Goal: Use online tool/utility: Utilize a website feature to perform a specific function

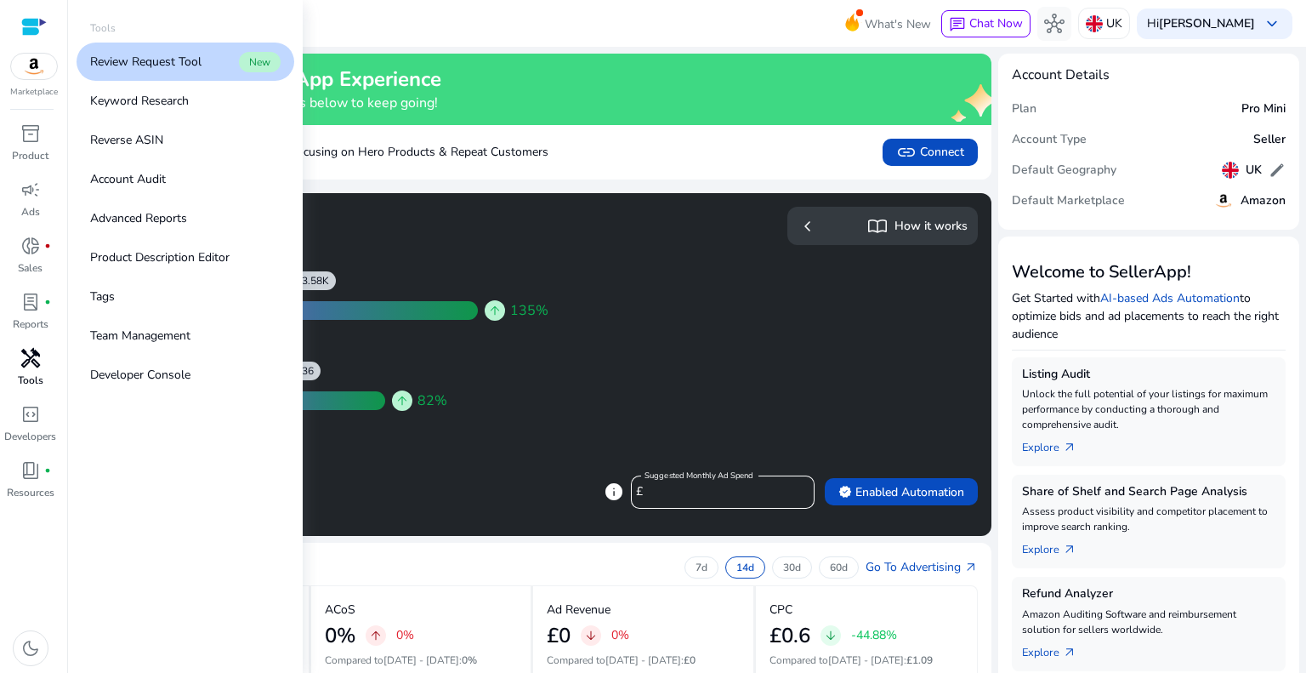
click at [24, 367] on span "handyman" at bounding box center [30, 358] width 20 height 20
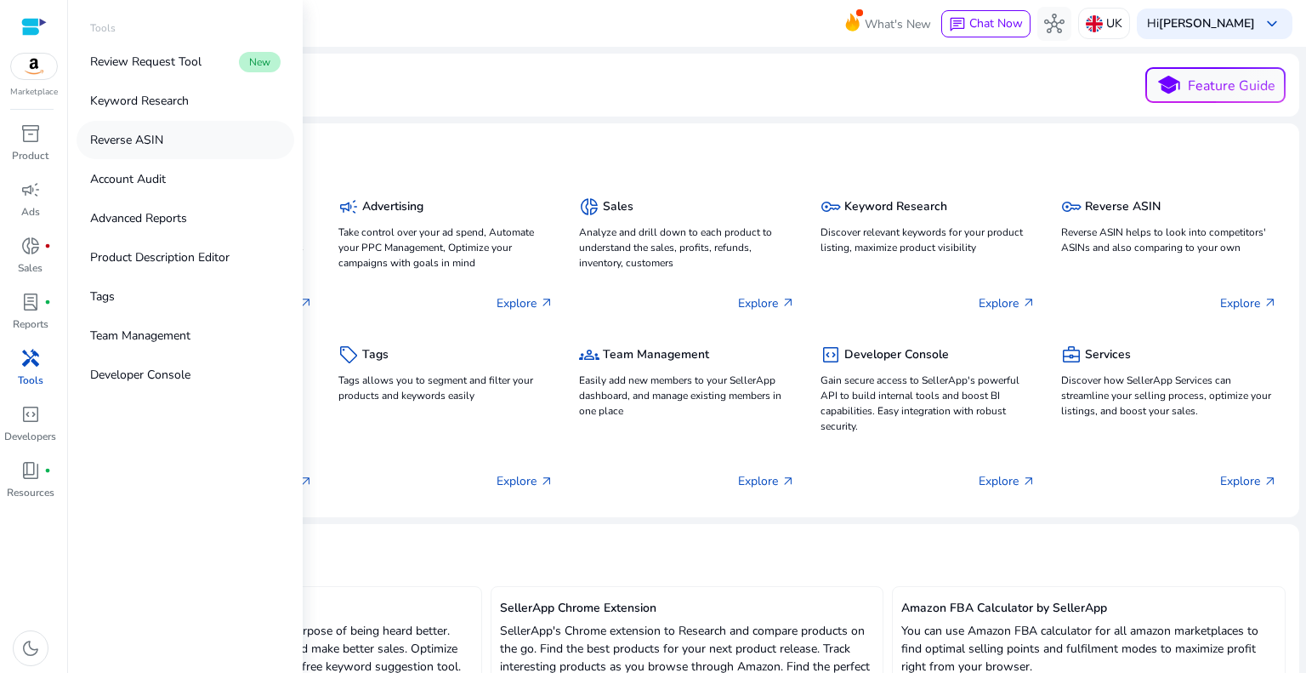
click at [145, 145] on p "Reverse ASIN" at bounding box center [126, 140] width 73 height 18
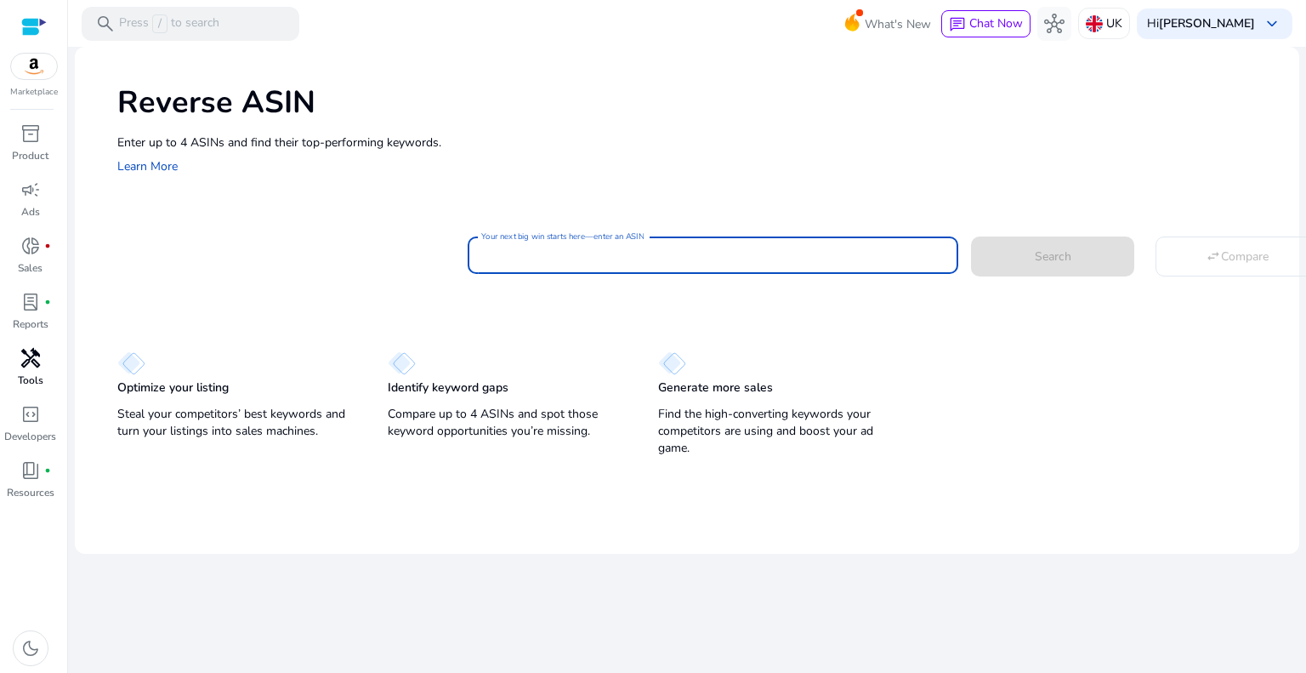
click at [632, 258] on input "Your next big win starts here—enter an ASIN" at bounding box center [712, 255] width 463 height 19
paste input "**********"
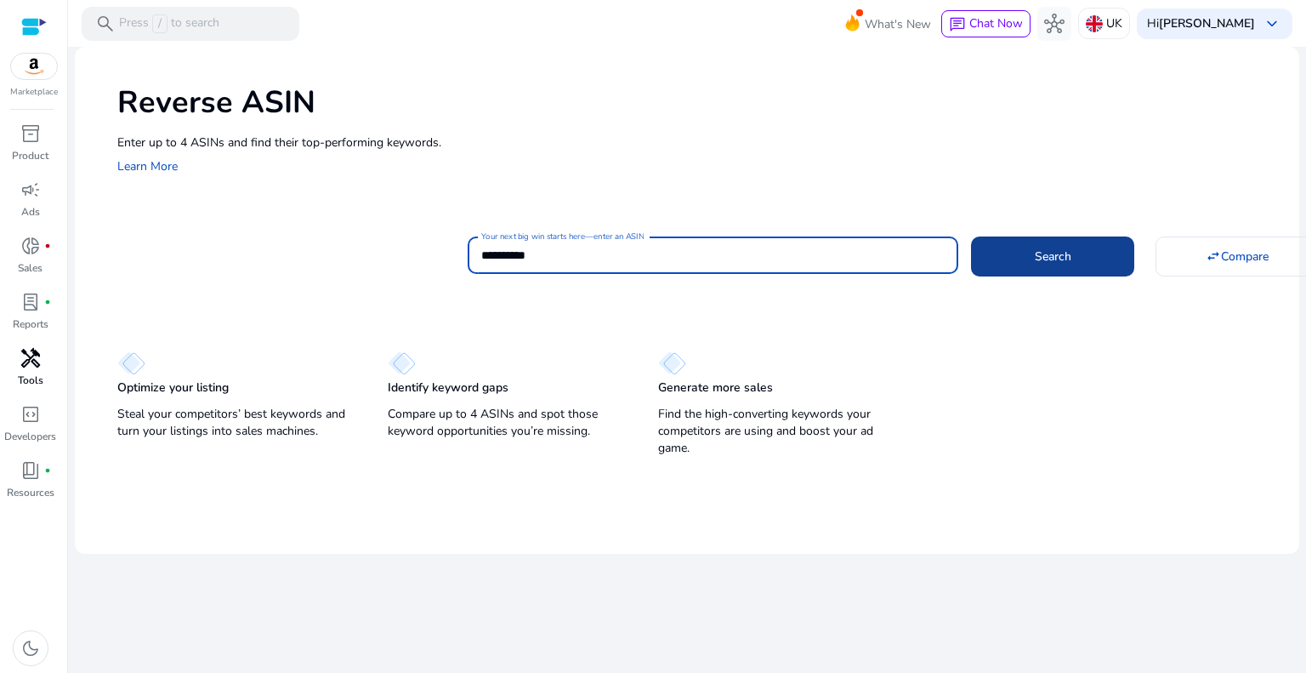
type input "**********"
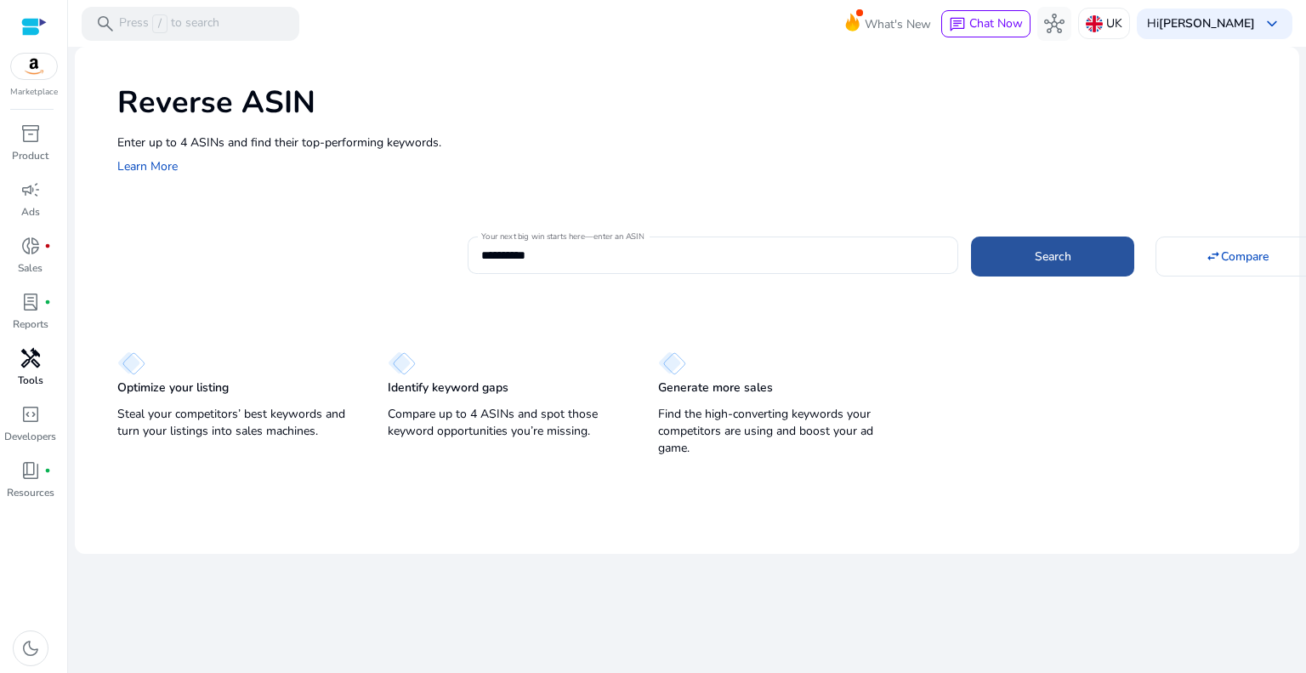
click at [1082, 251] on span at bounding box center [1052, 256] width 163 height 41
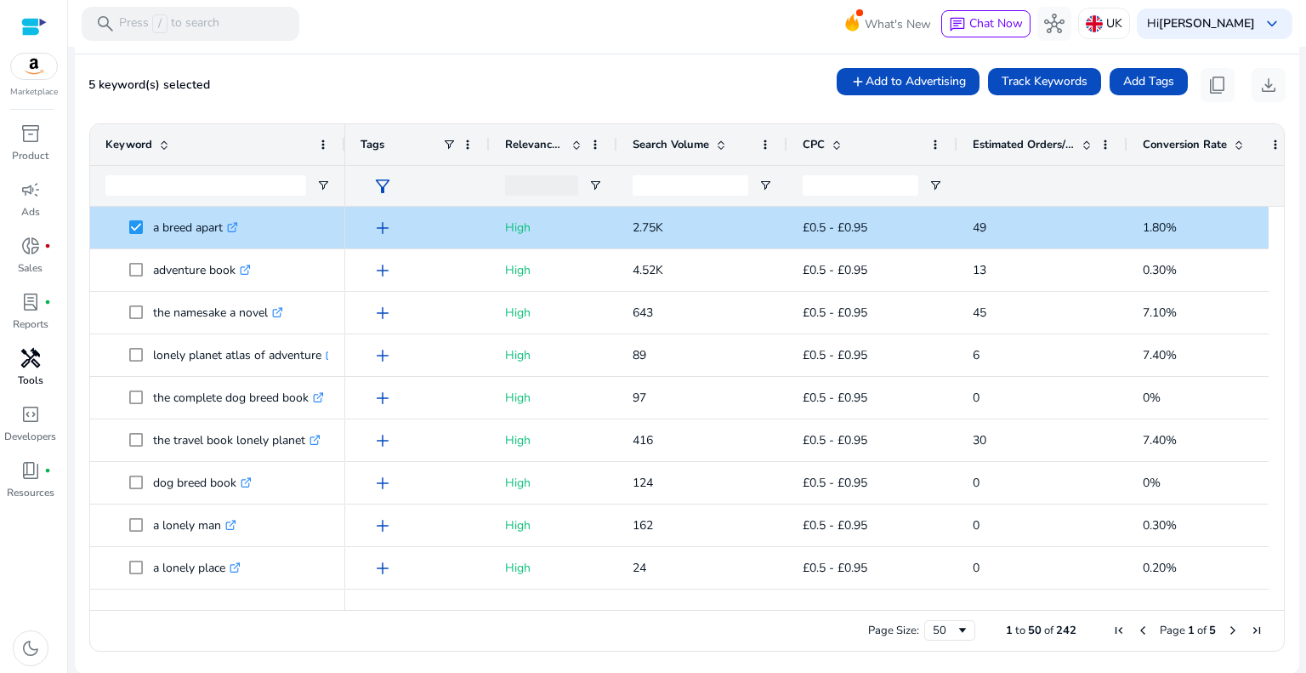
click at [1226, 631] on span "Next Page" at bounding box center [1233, 630] width 14 height 14
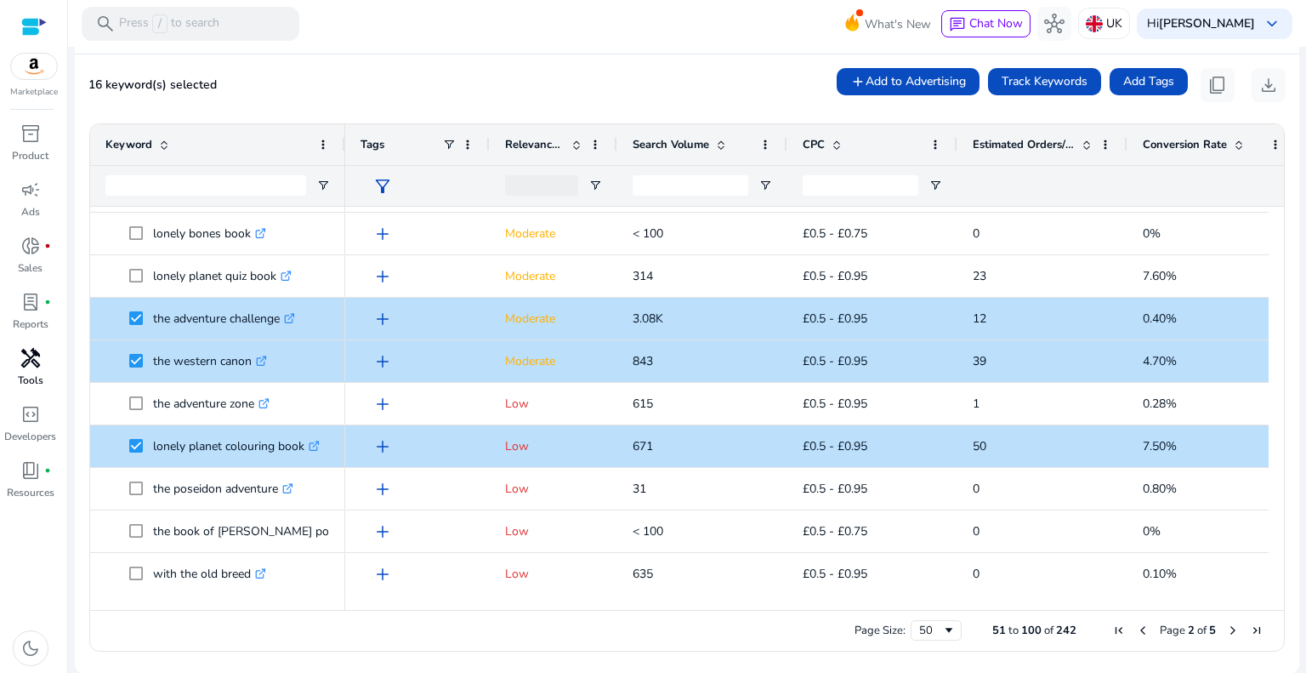
click at [1226, 630] on span "Next Page" at bounding box center [1233, 630] width 14 height 14
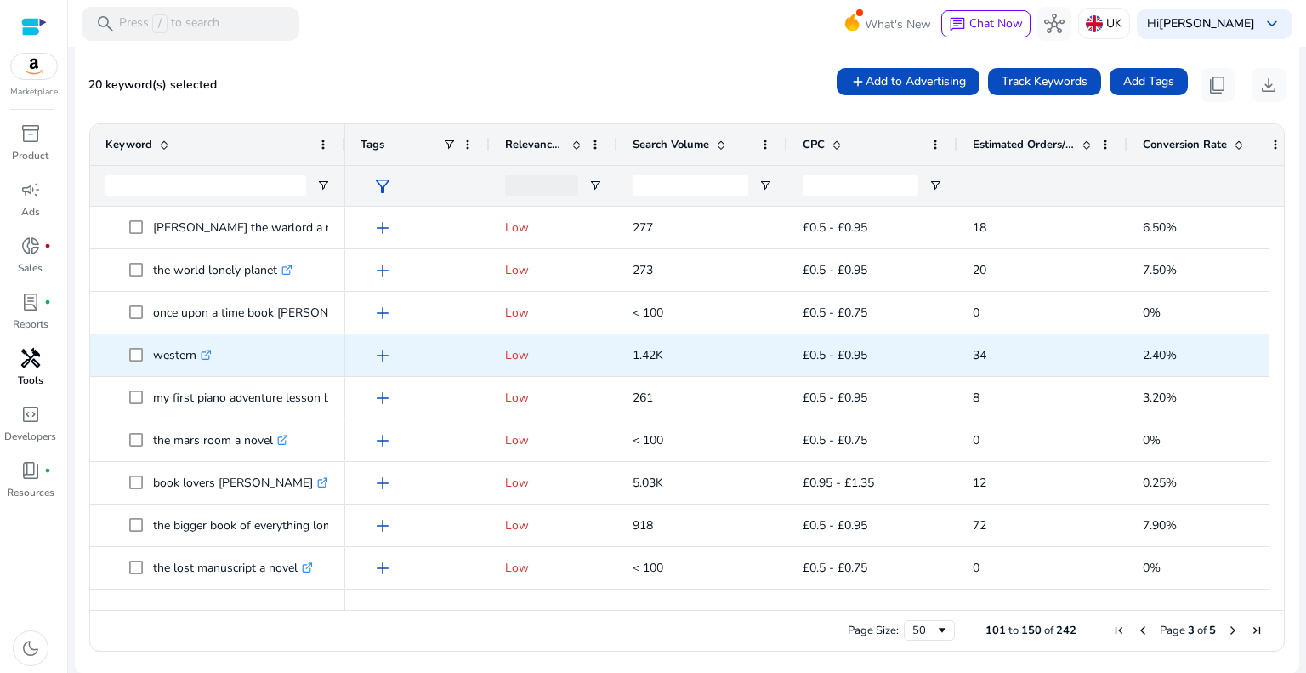
click at [143, 353] on span at bounding box center [141, 355] width 24 height 35
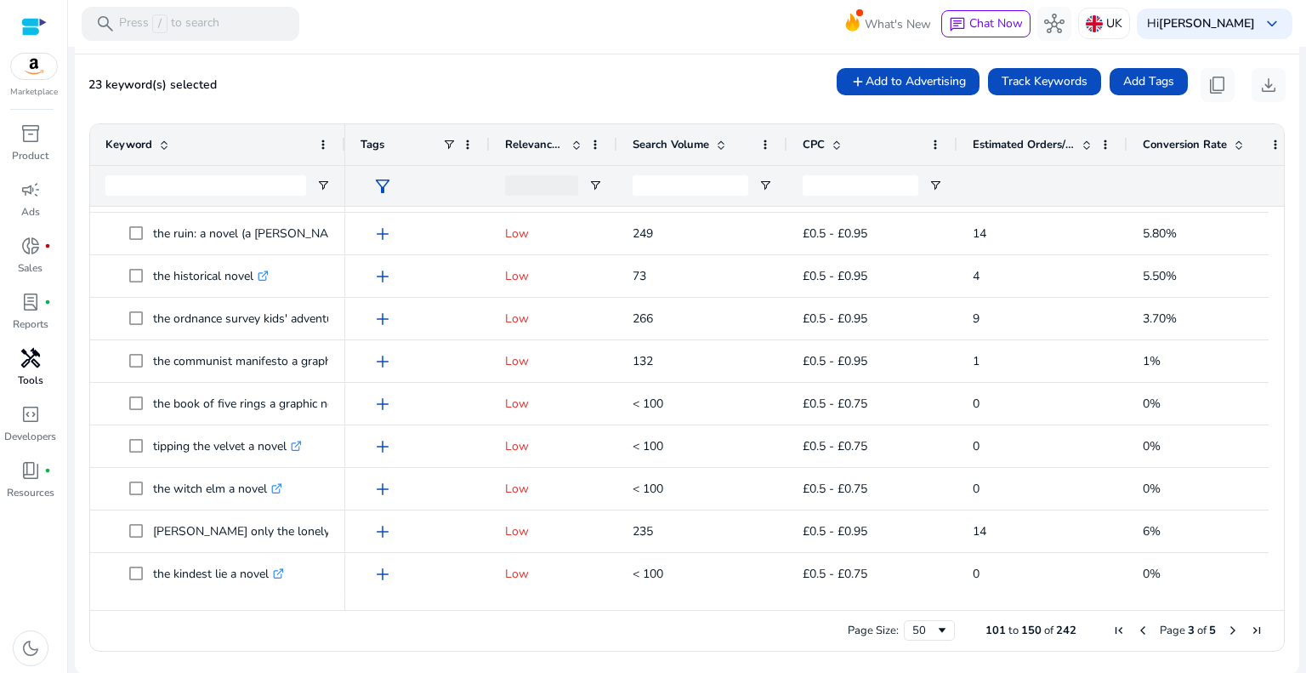
click at [1228, 628] on span "Next Page" at bounding box center [1233, 630] width 14 height 14
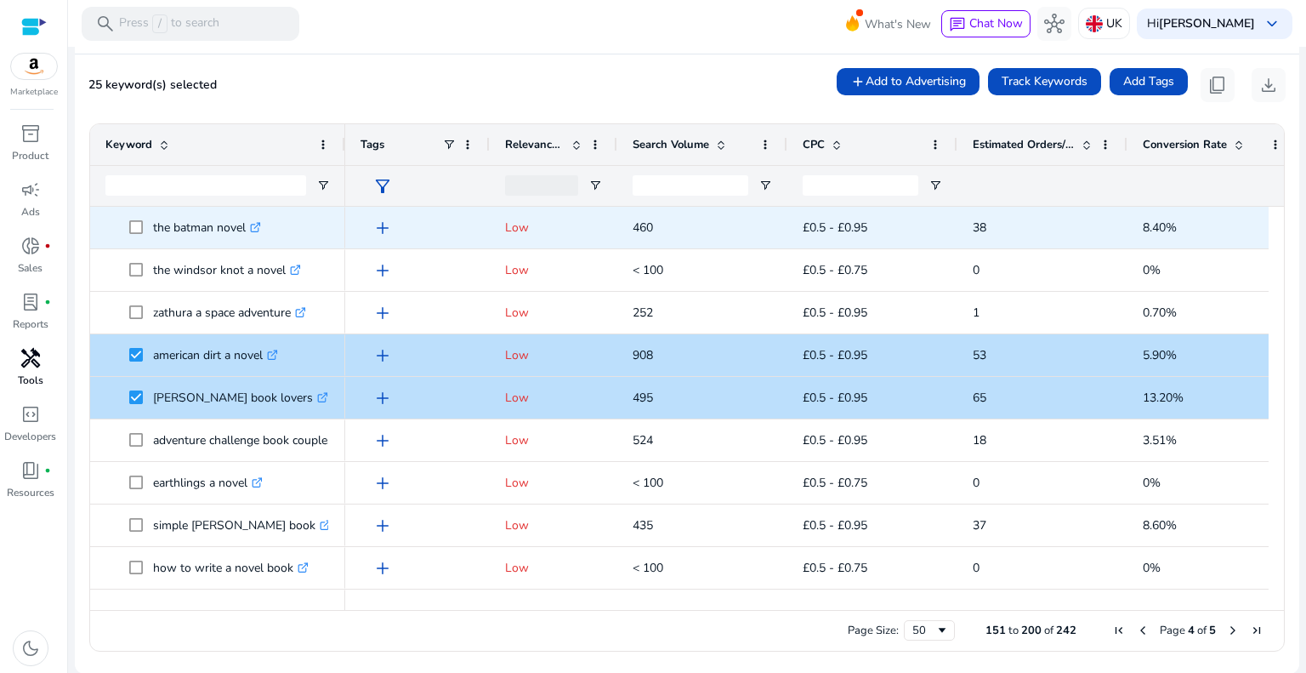
click at [130, 236] on span at bounding box center [141, 227] width 24 height 35
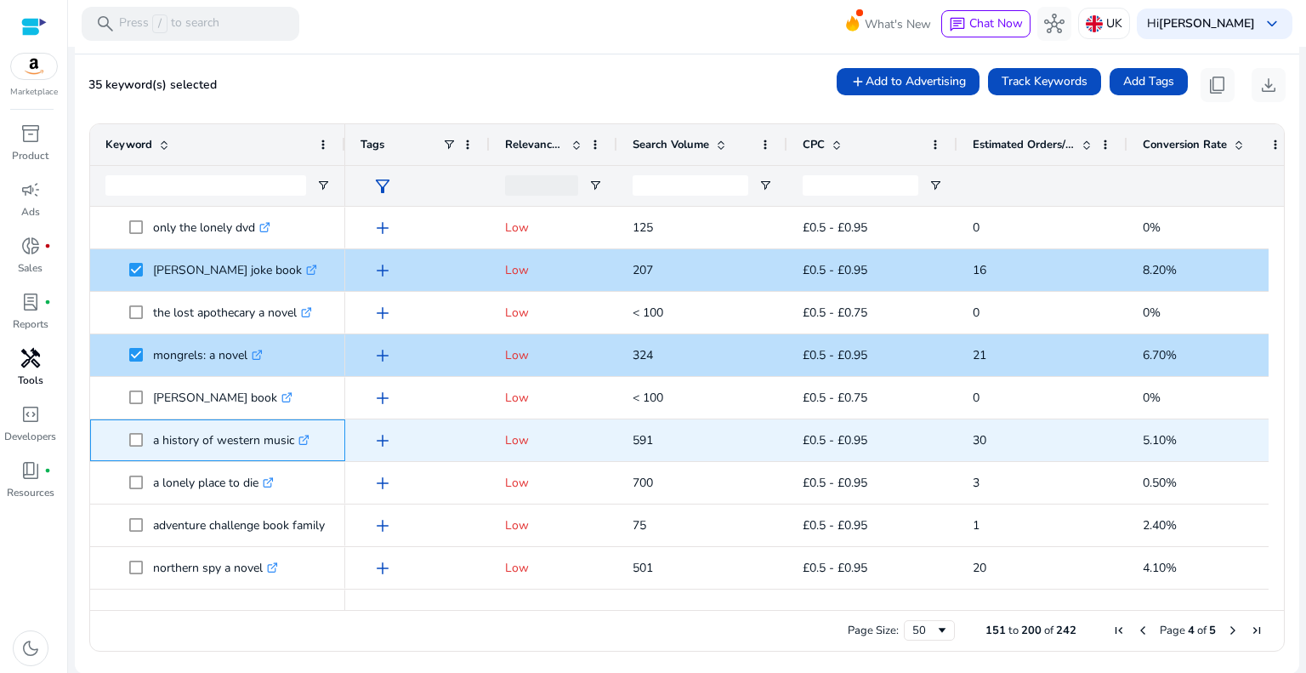
click at [137, 446] on span at bounding box center [141, 440] width 24 height 35
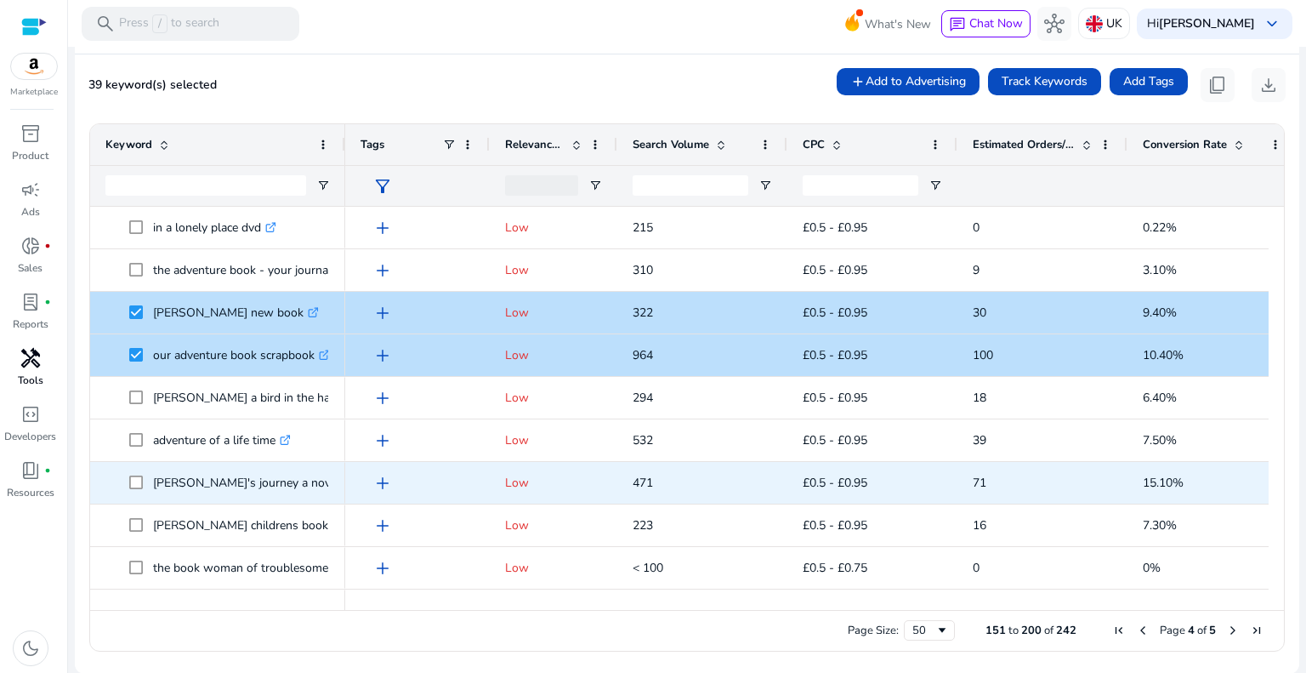
click at [144, 491] on span at bounding box center [141, 482] width 24 height 35
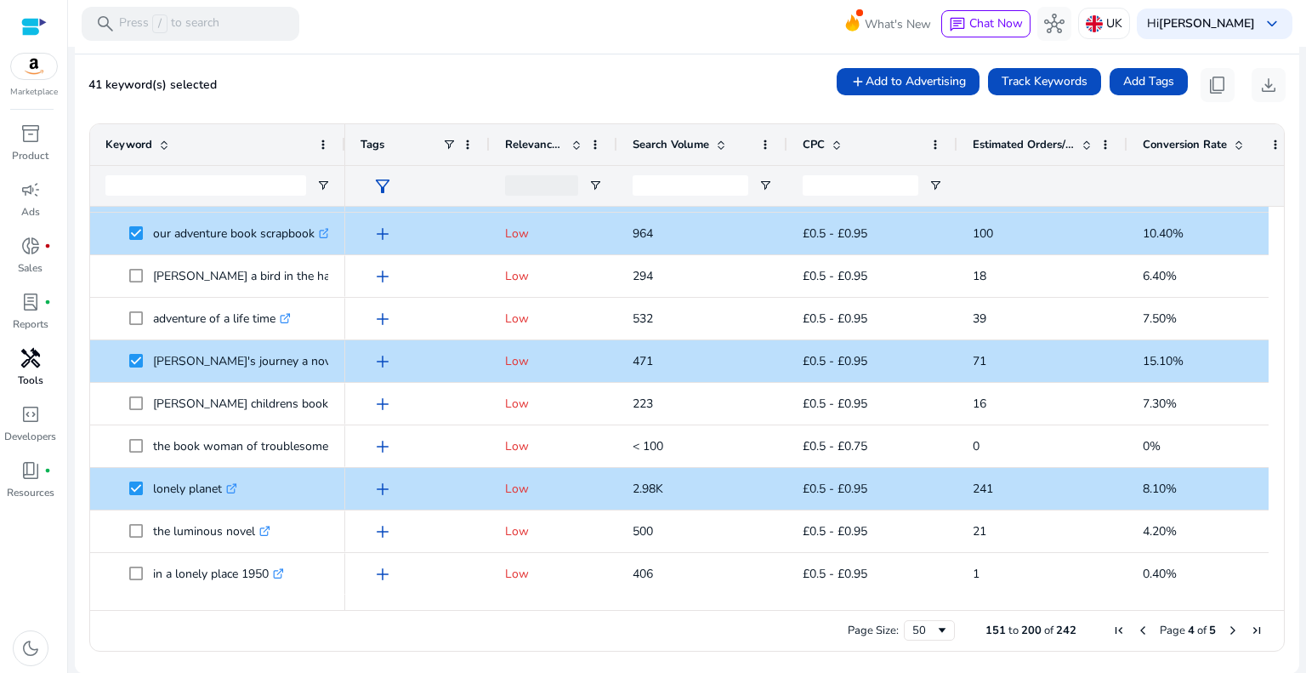
click at [1226, 628] on span "Next Page" at bounding box center [1233, 630] width 14 height 14
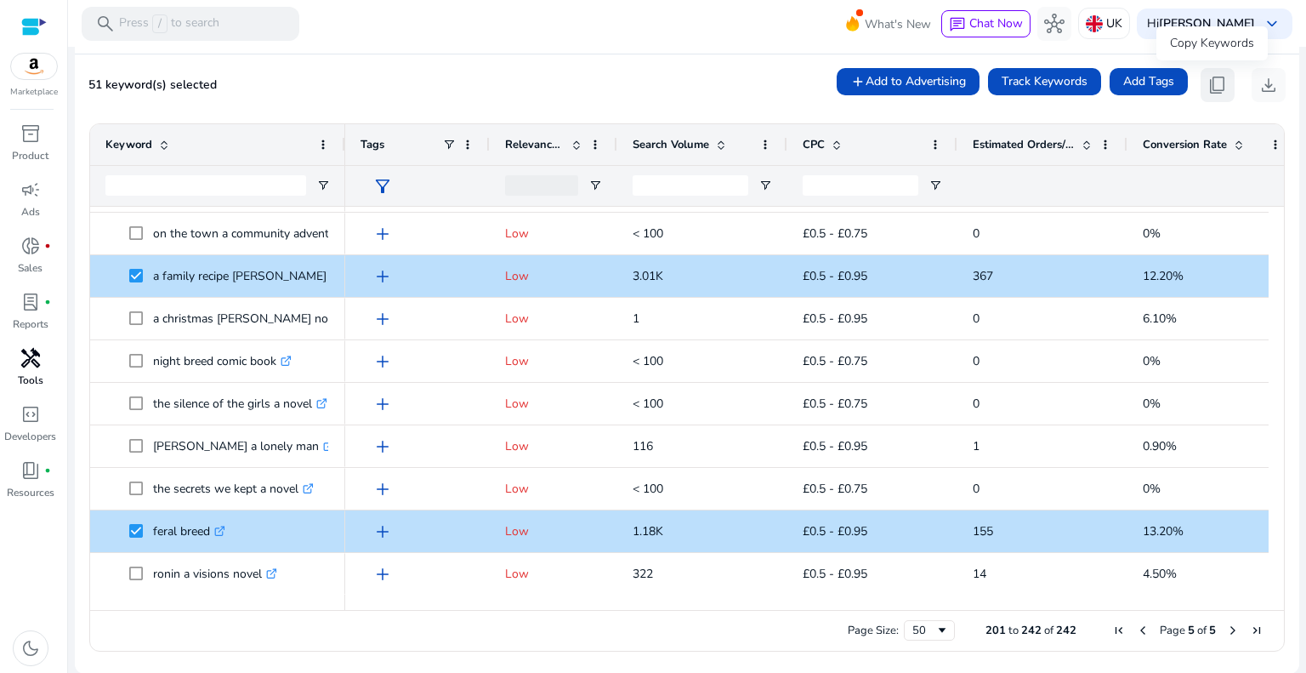
click at [1215, 78] on span "content_copy" at bounding box center [1218, 85] width 20 height 20
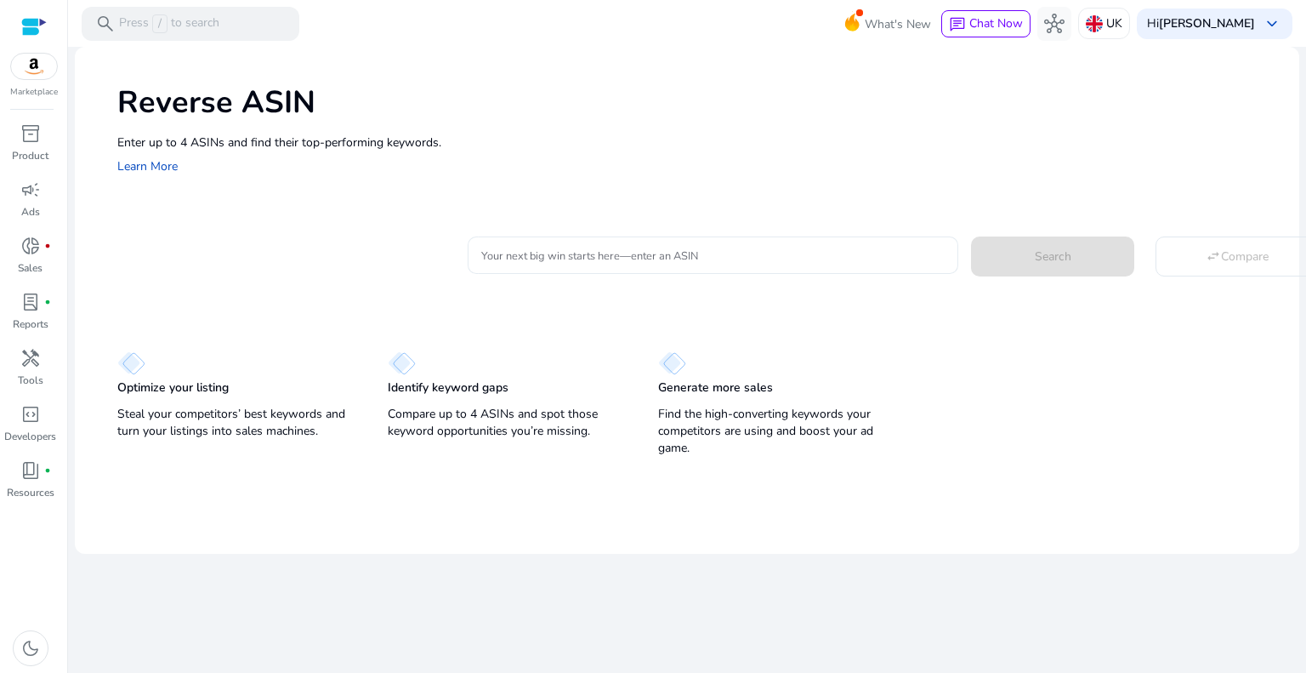
click at [511, 257] on input "Your next big win starts here—enter an ASIN" at bounding box center [712, 255] width 463 height 19
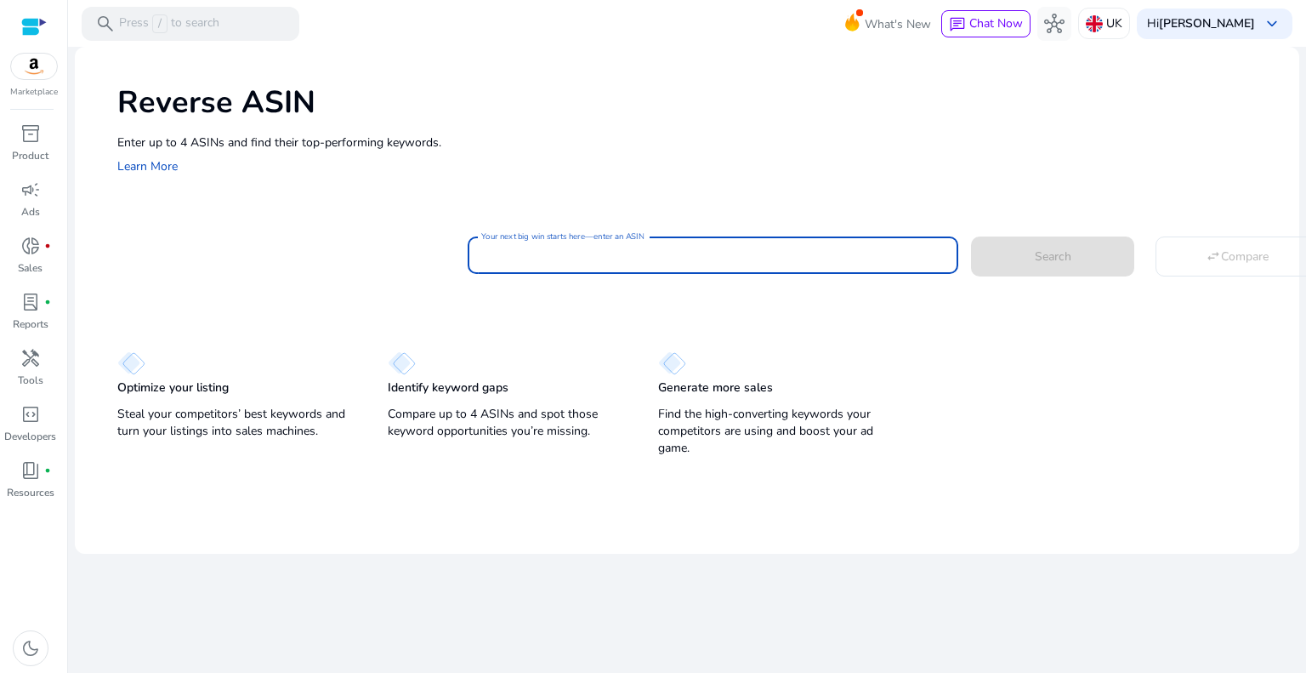
paste input "**********"
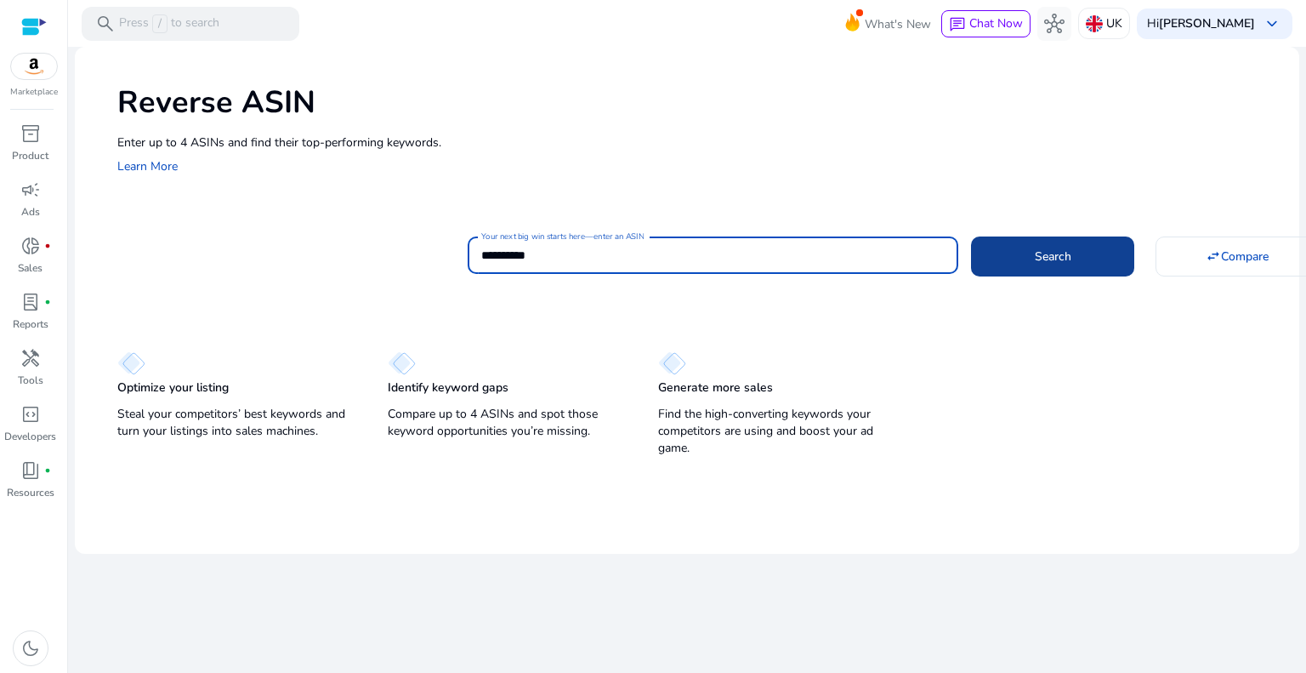
type input "**********"
click at [1033, 247] on button "Search" at bounding box center [1052, 255] width 163 height 39
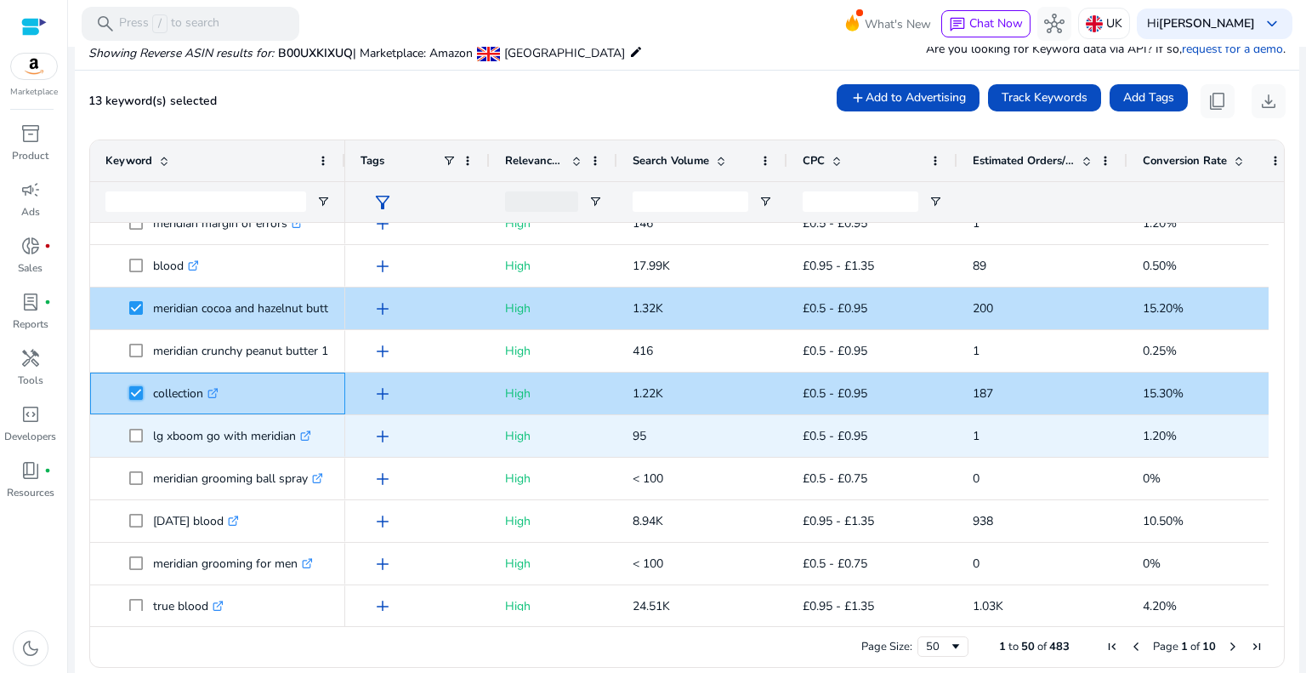
scroll to position [1737, 0]
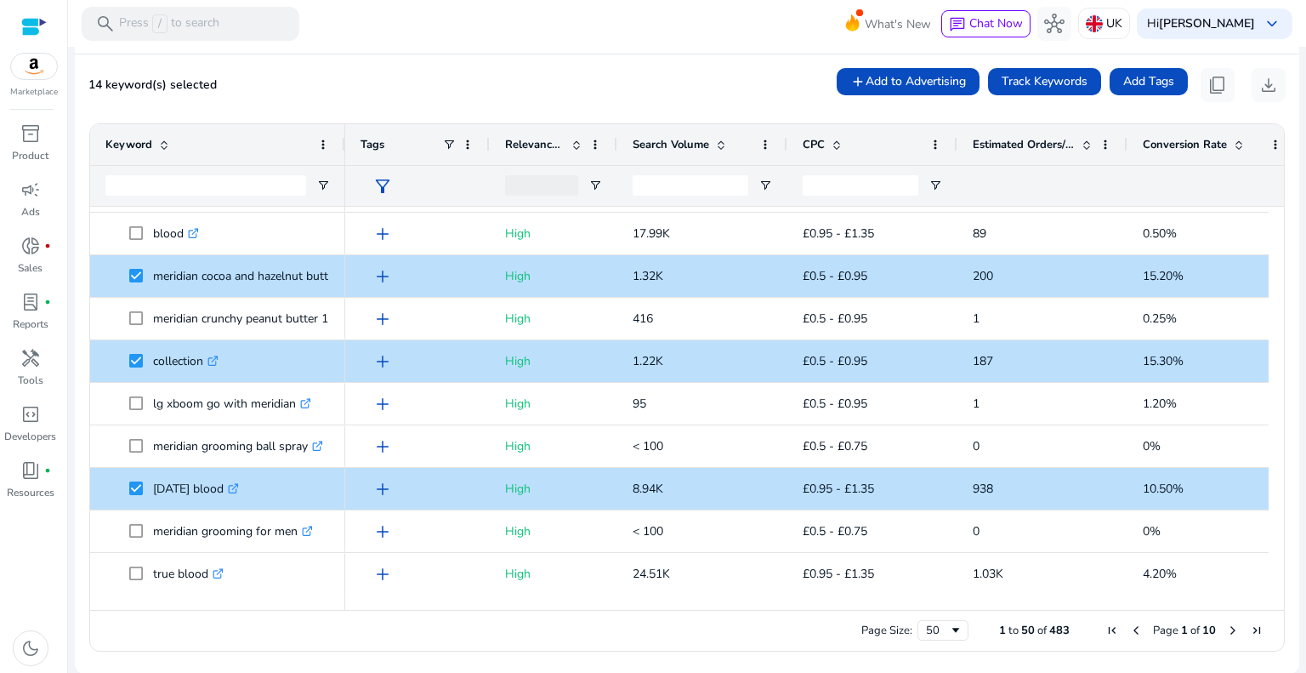
click at [1226, 628] on span "Next Page" at bounding box center [1233, 630] width 14 height 14
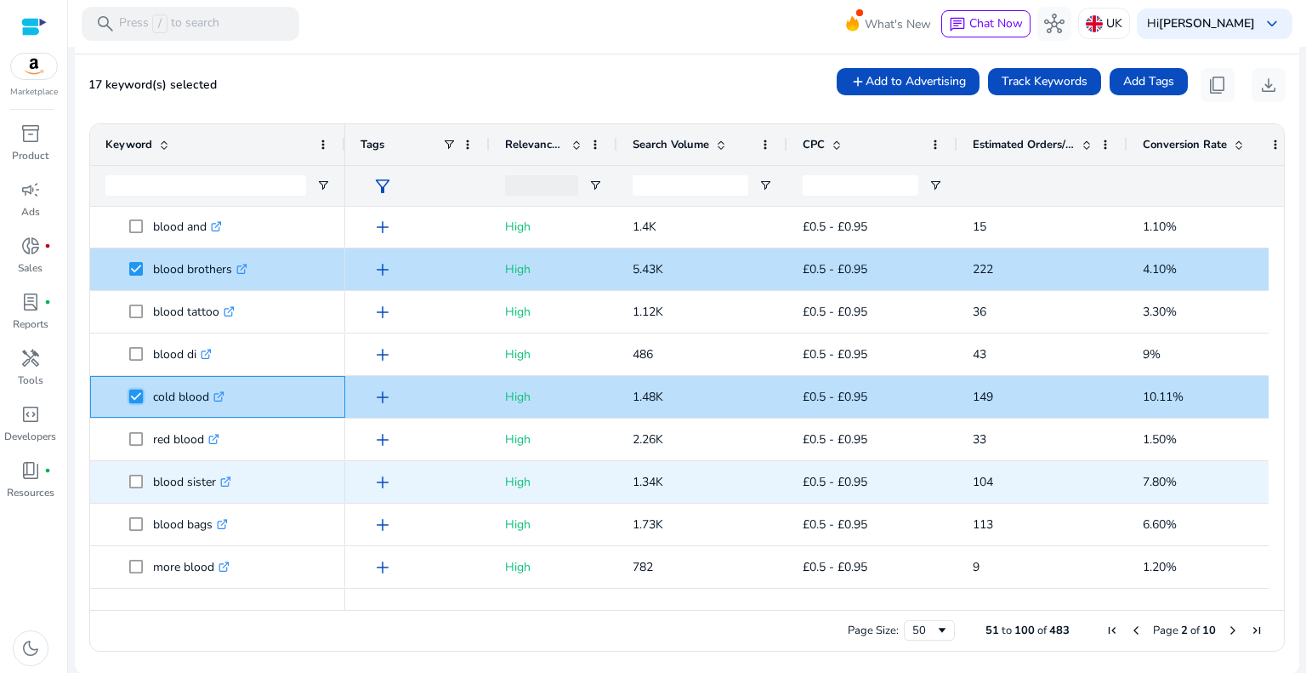
scroll to position [170, 0]
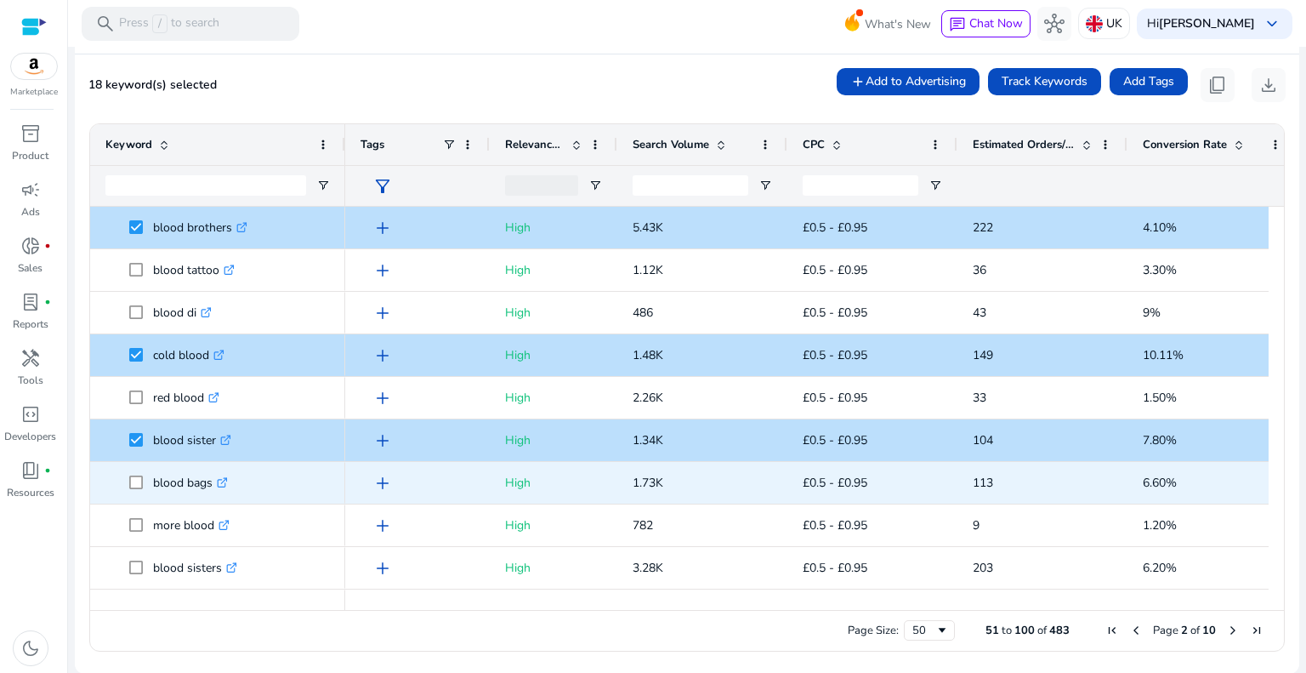
click at [132, 490] on span at bounding box center [141, 482] width 24 height 35
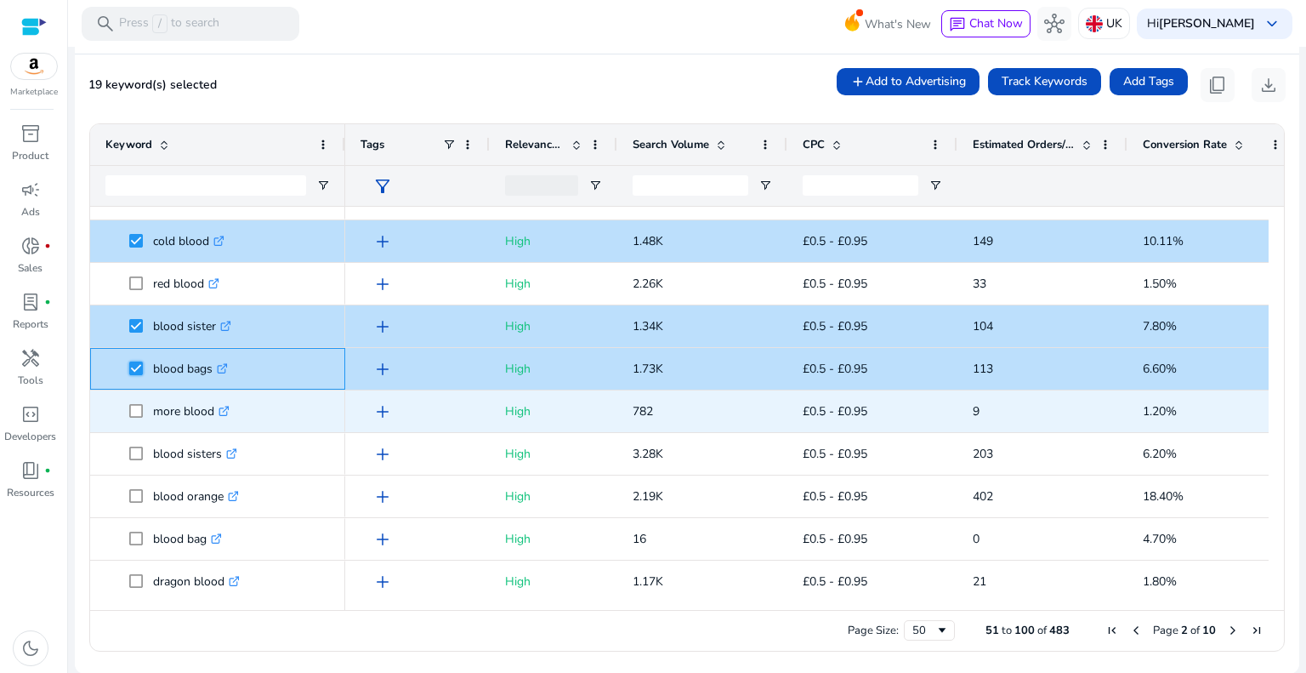
scroll to position [255, 0]
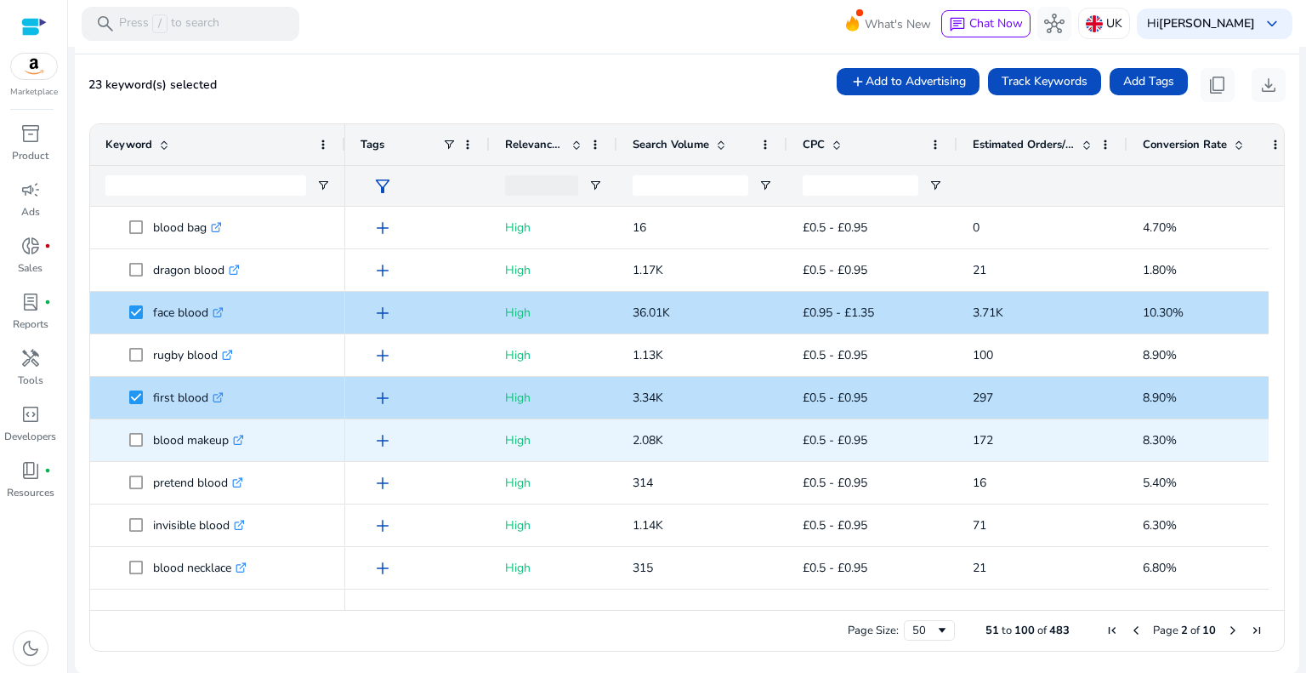
click at [143, 442] on span at bounding box center [141, 440] width 24 height 35
click at [139, 444] on span at bounding box center [141, 440] width 24 height 35
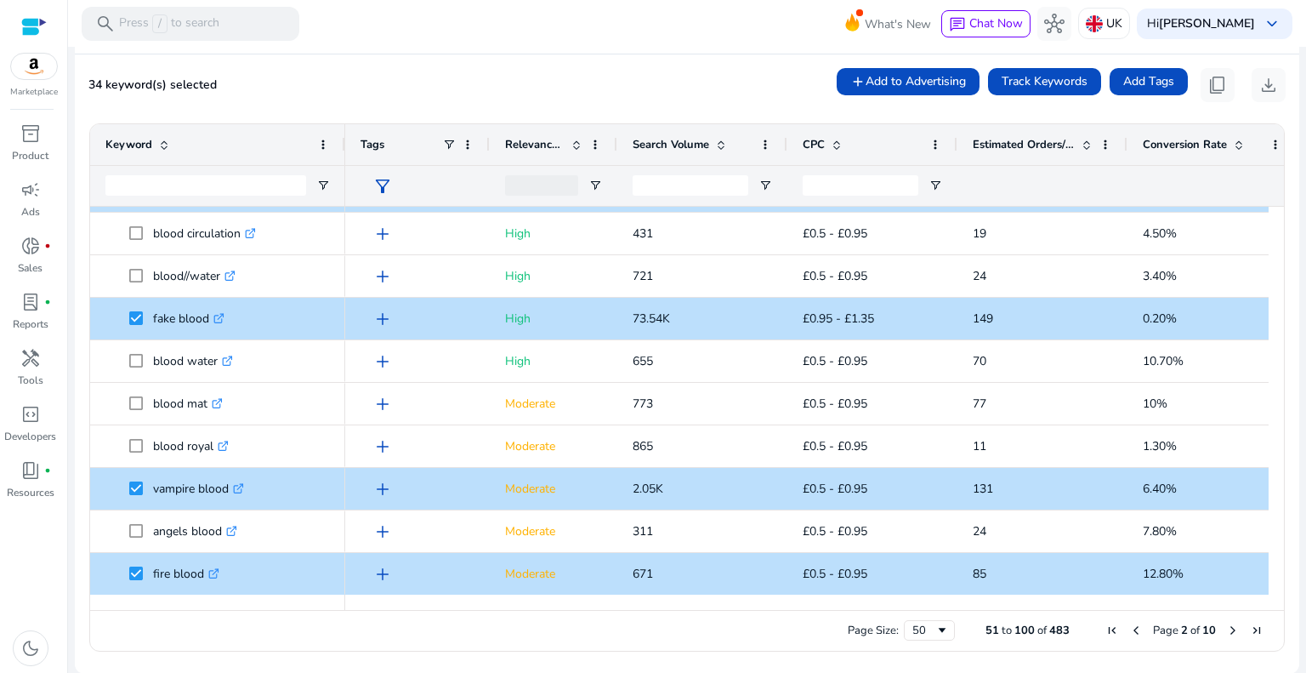
click at [1226, 628] on span "Next Page" at bounding box center [1233, 630] width 14 height 14
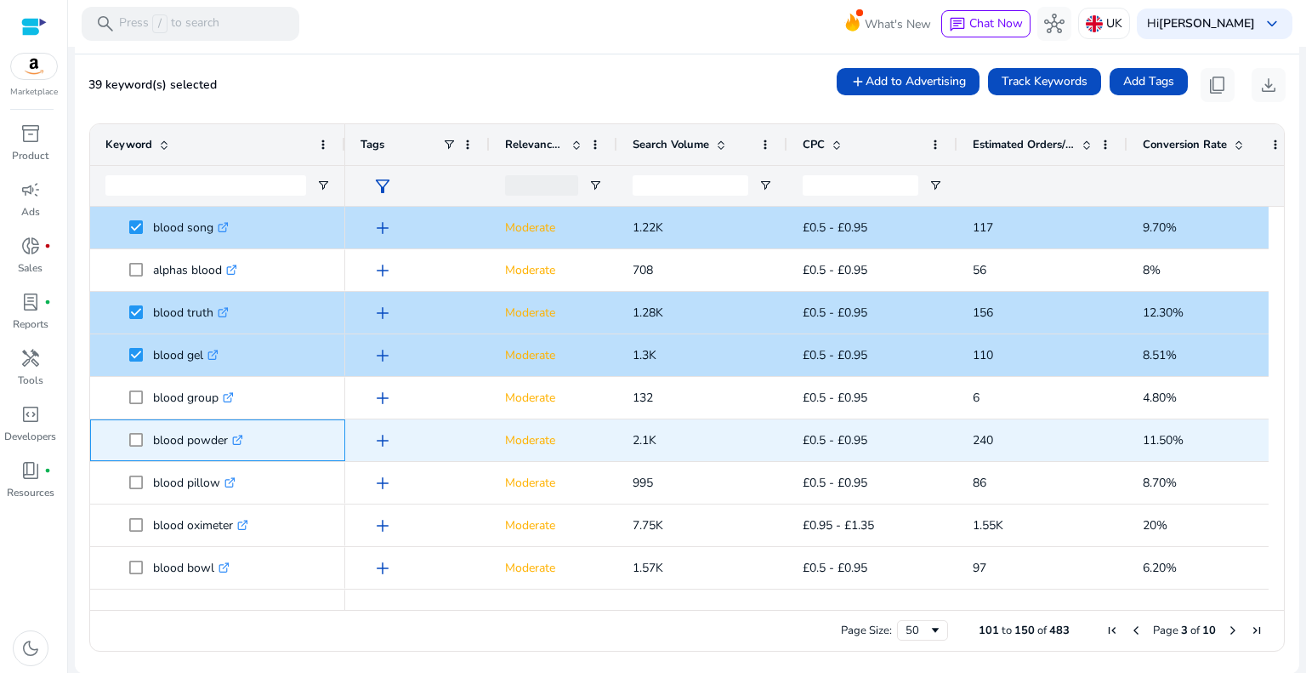
click at [138, 446] on span at bounding box center [141, 440] width 24 height 35
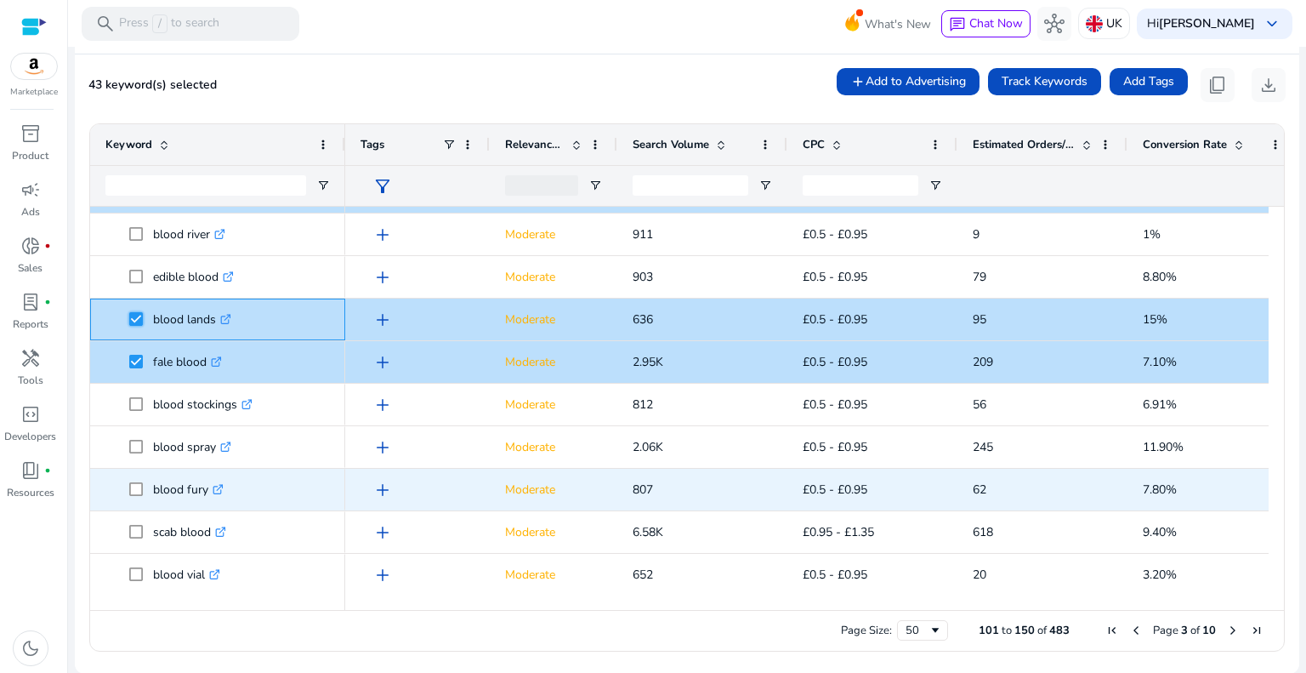
scroll to position [595, 0]
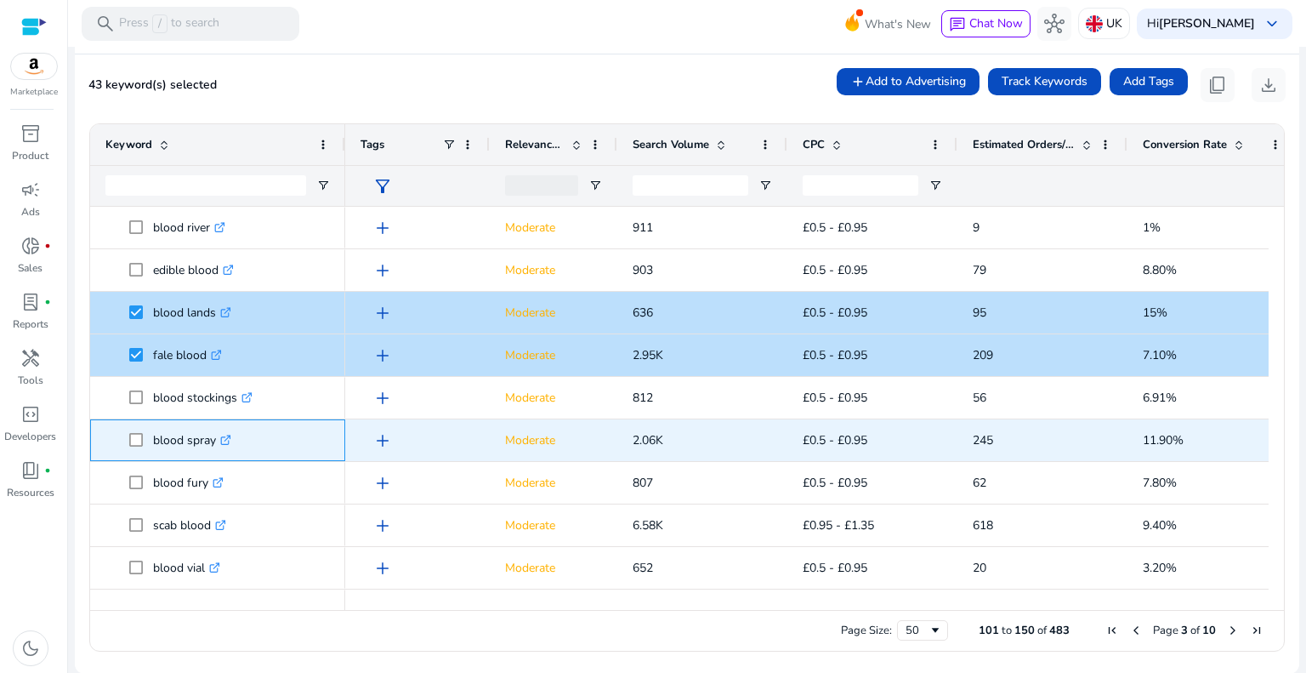
click at [138, 446] on span at bounding box center [141, 440] width 24 height 35
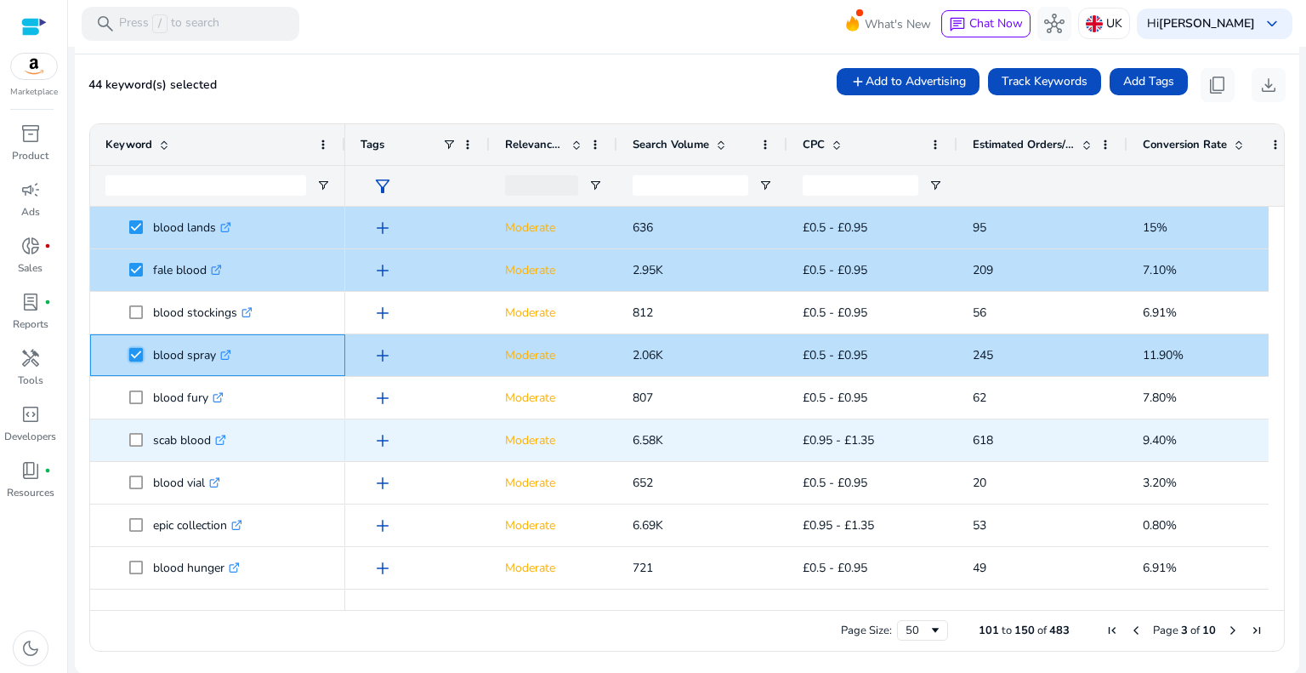
scroll to position [753, 0]
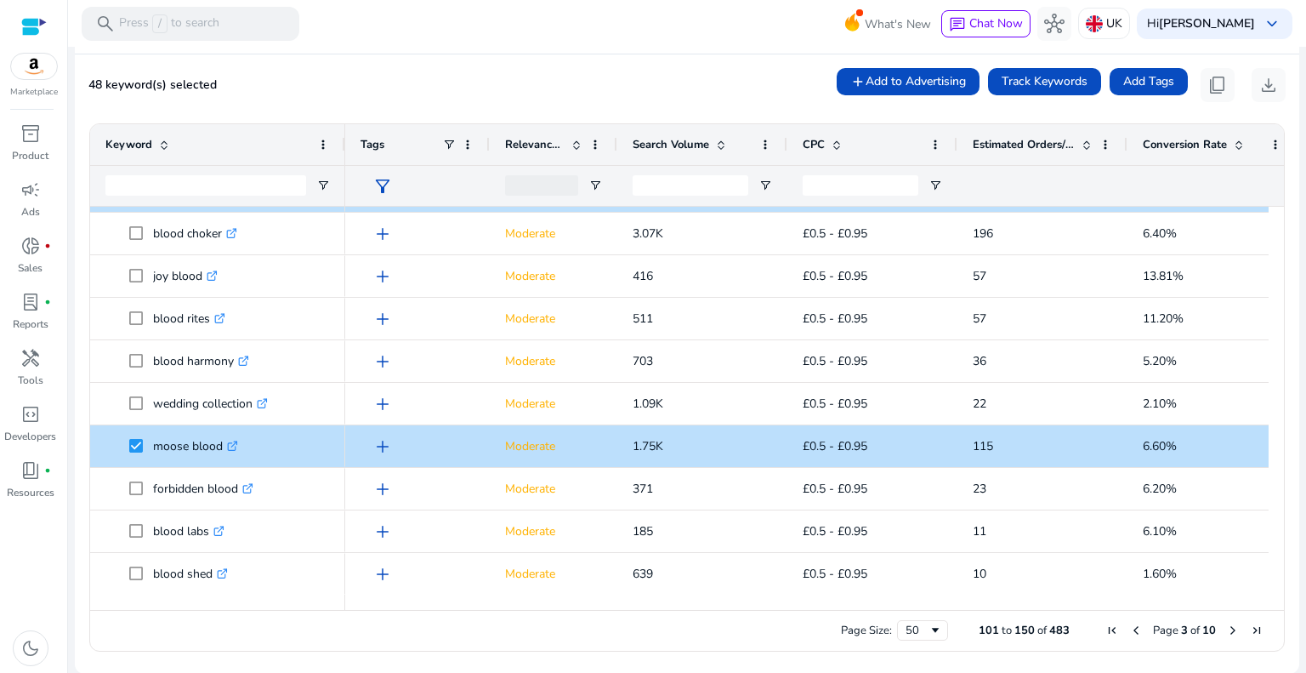
click at [1226, 628] on span "Next Page" at bounding box center [1233, 630] width 14 height 14
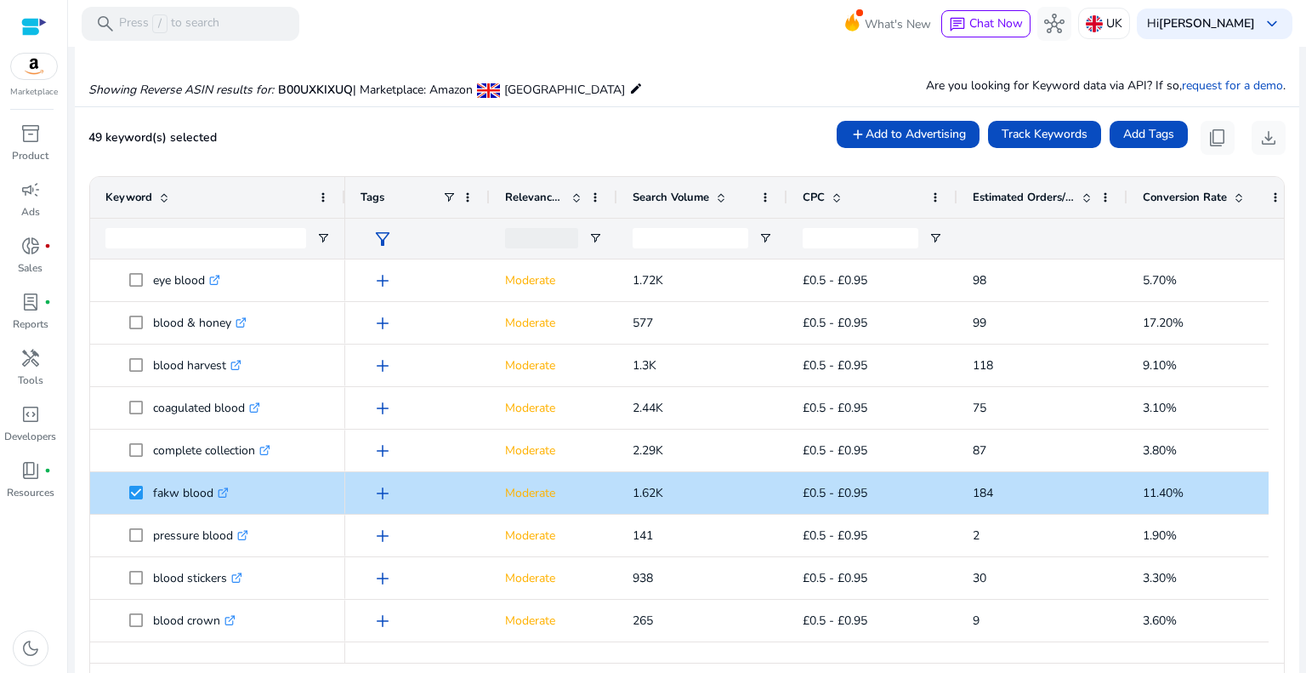
scroll to position [140, 0]
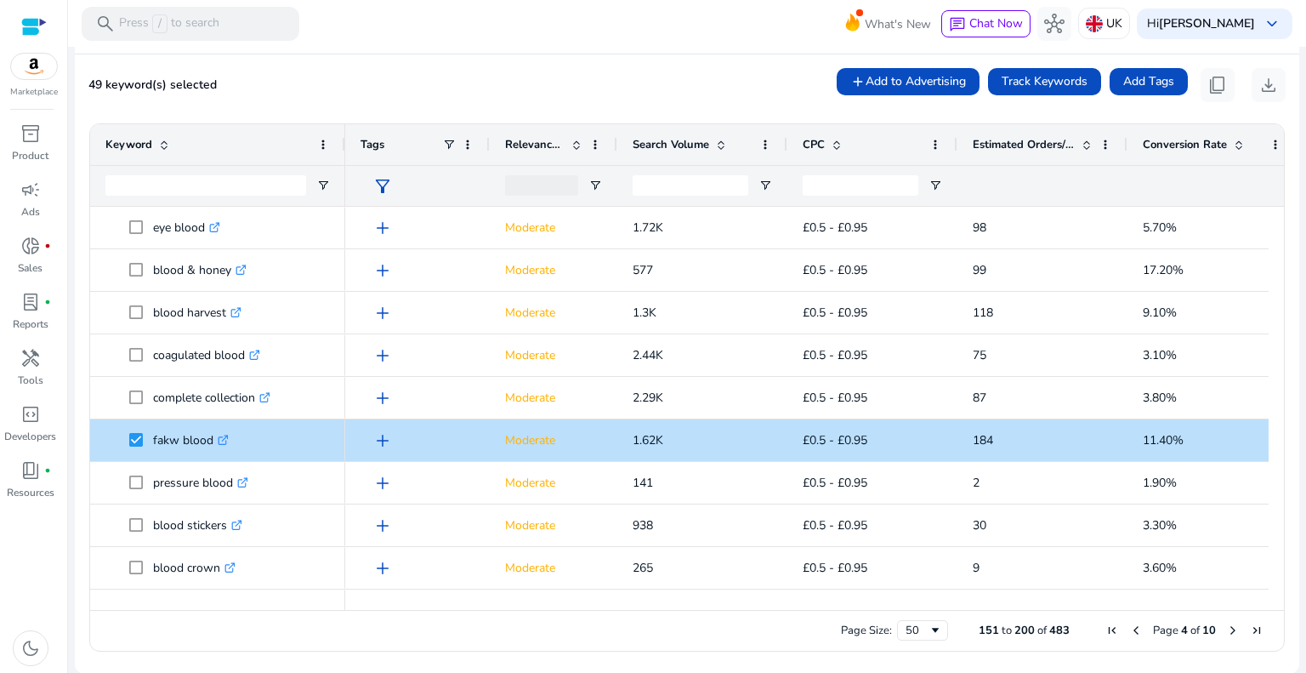
click at [1226, 624] on span "Next Page" at bounding box center [1233, 630] width 14 height 14
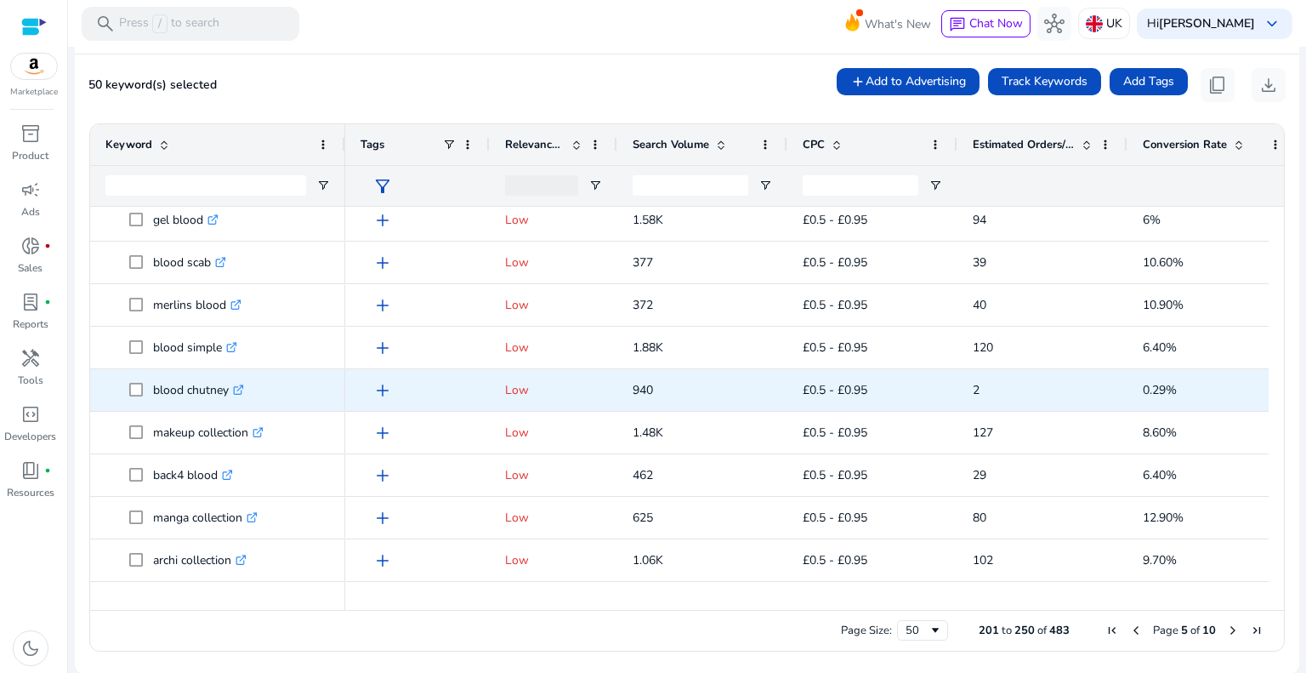
scroll to position [85, 0]
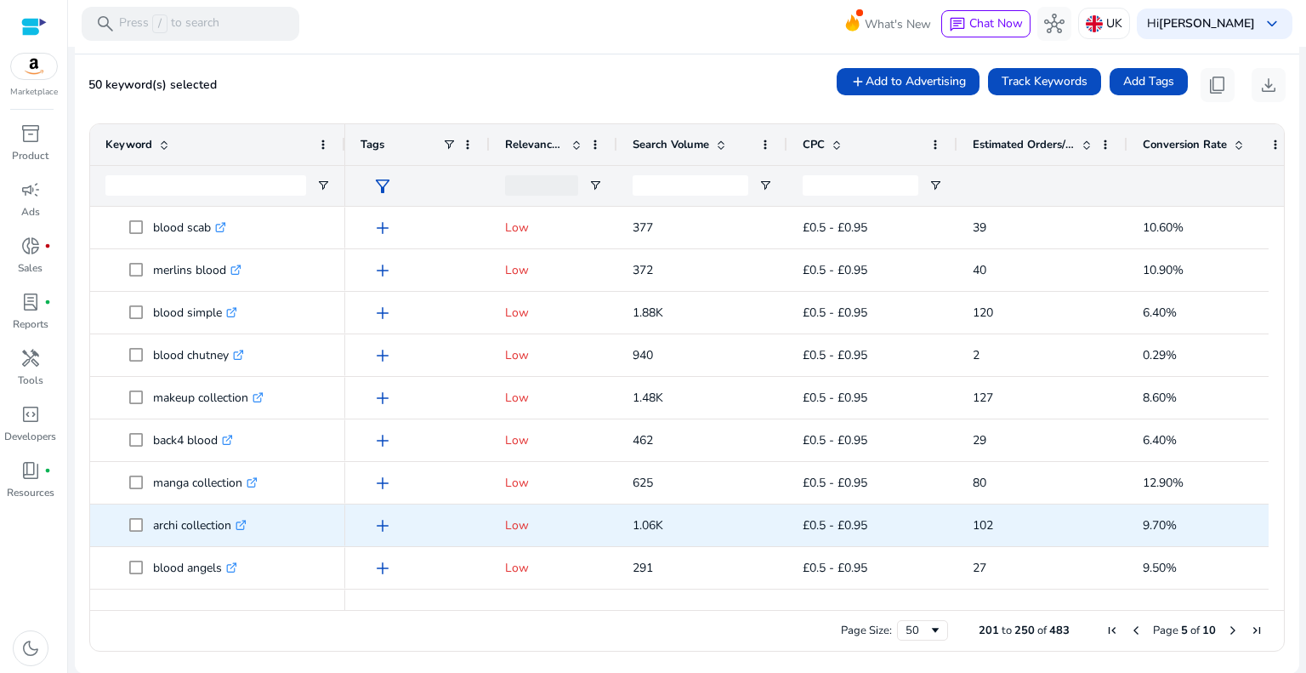
click at [143, 528] on span at bounding box center [141, 525] width 24 height 35
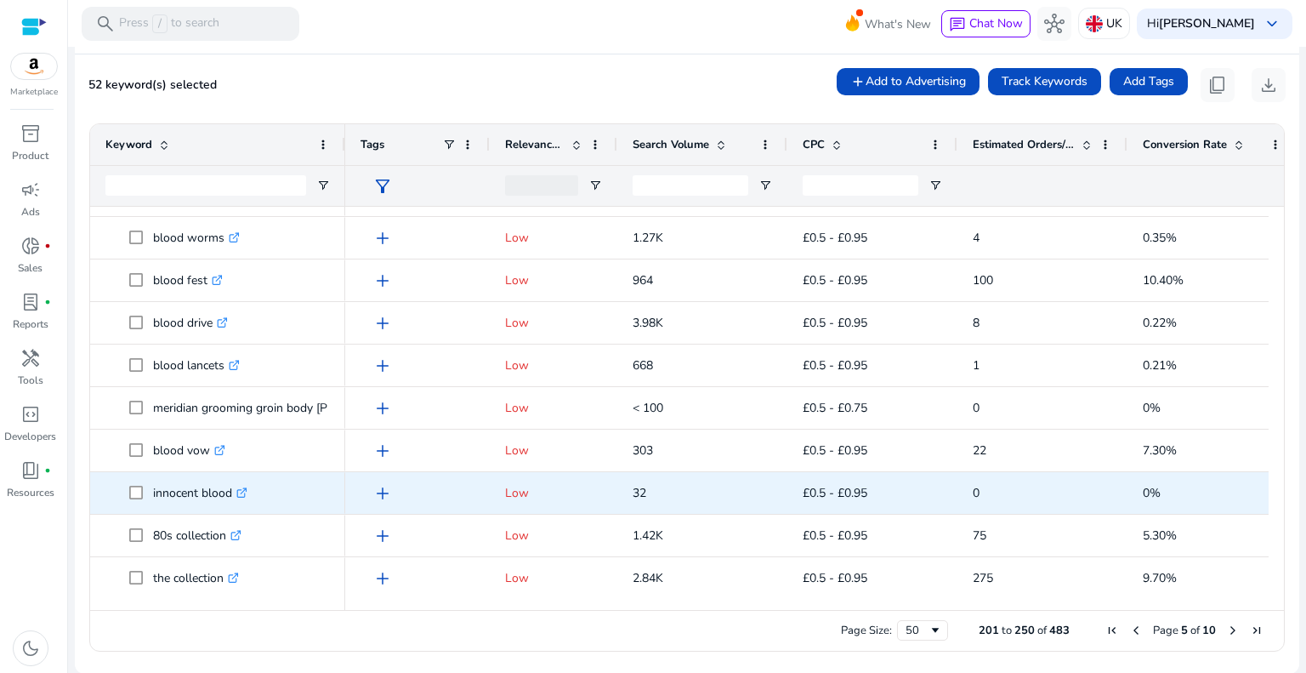
scroll to position [0, 0]
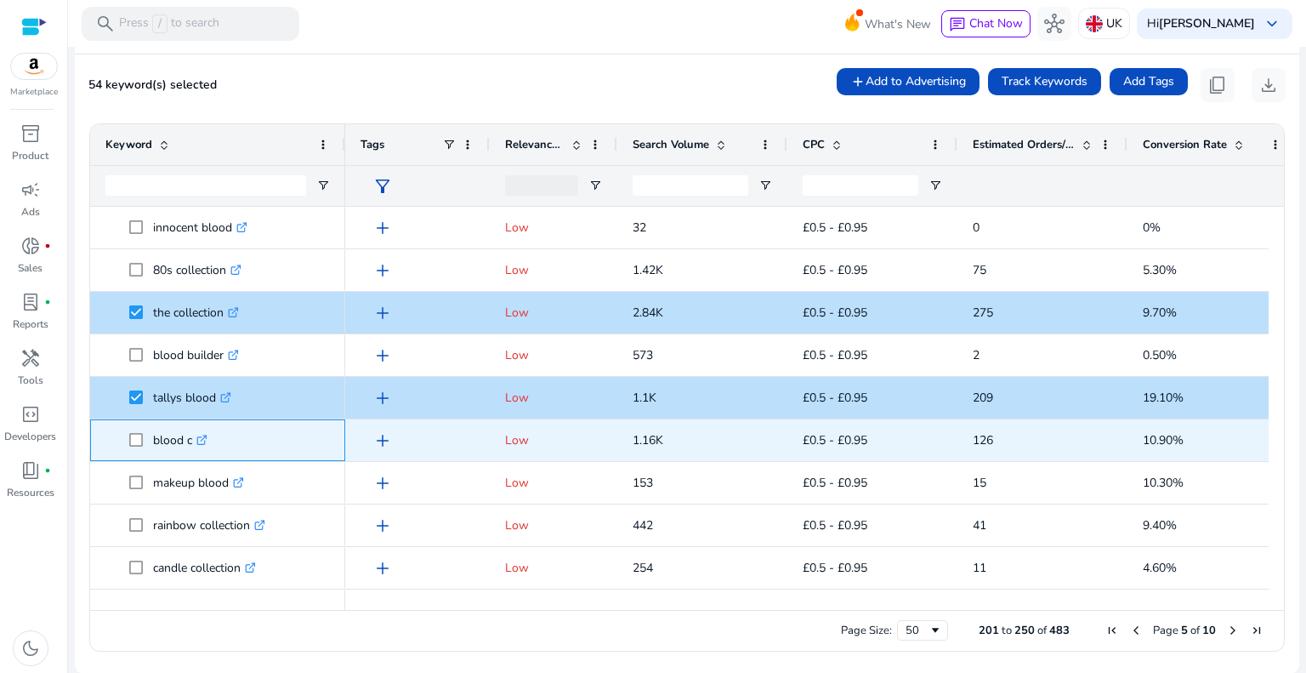
click at [129, 431] on span at bounding box center [141, 440] width 24 height 35
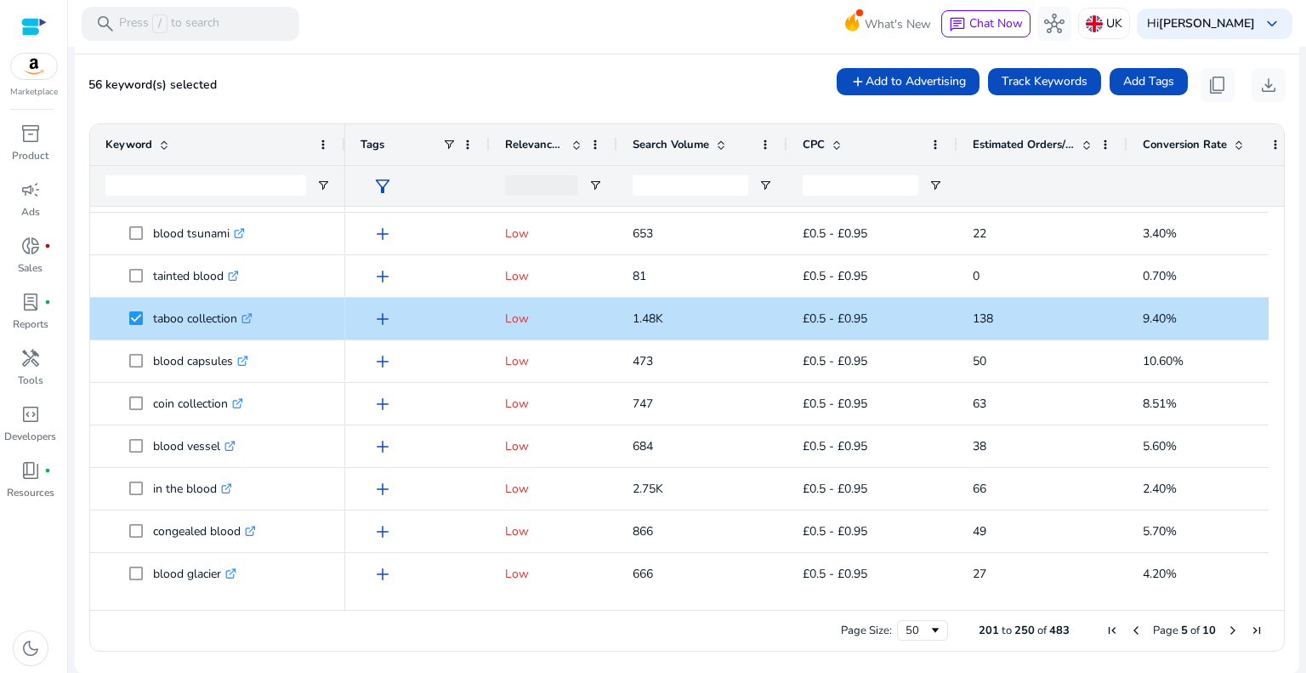
click at [1226, 632] on span "Next Page" at bounding box center [1233, 630] width 14 height 14
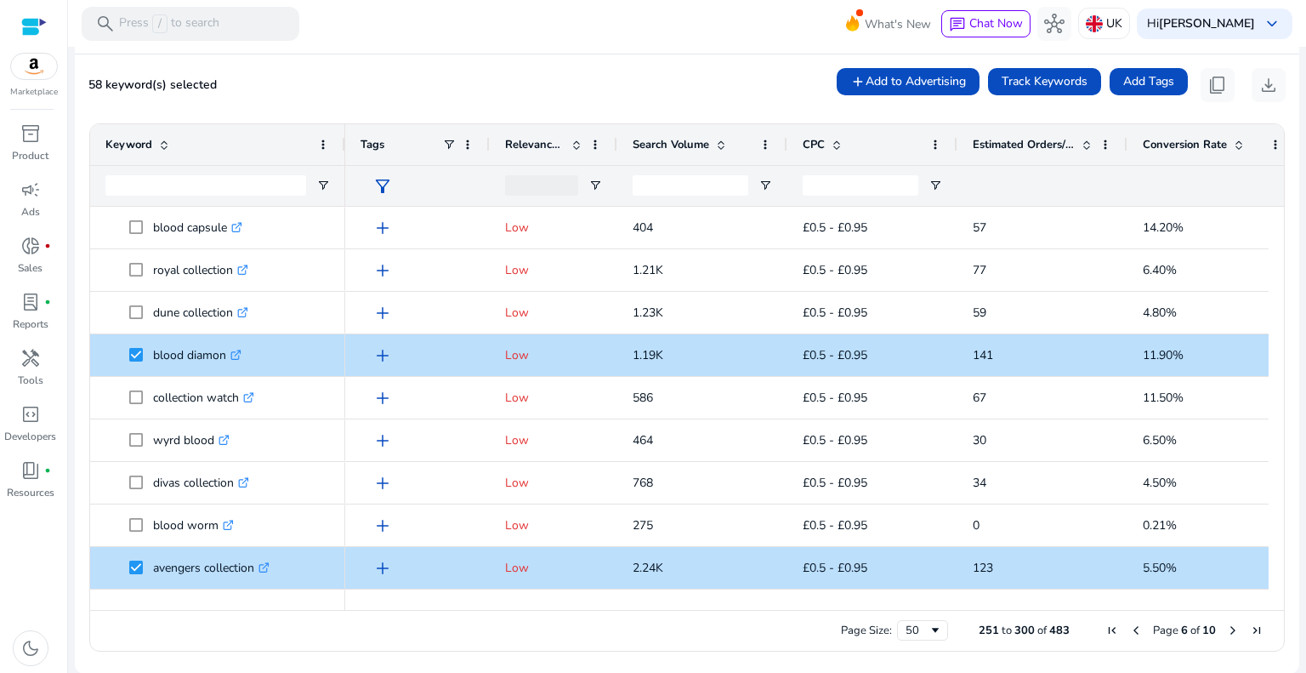
click at [1231, 630] on span "Next Page" at bounding box center [1233, 630] width 14 height 14
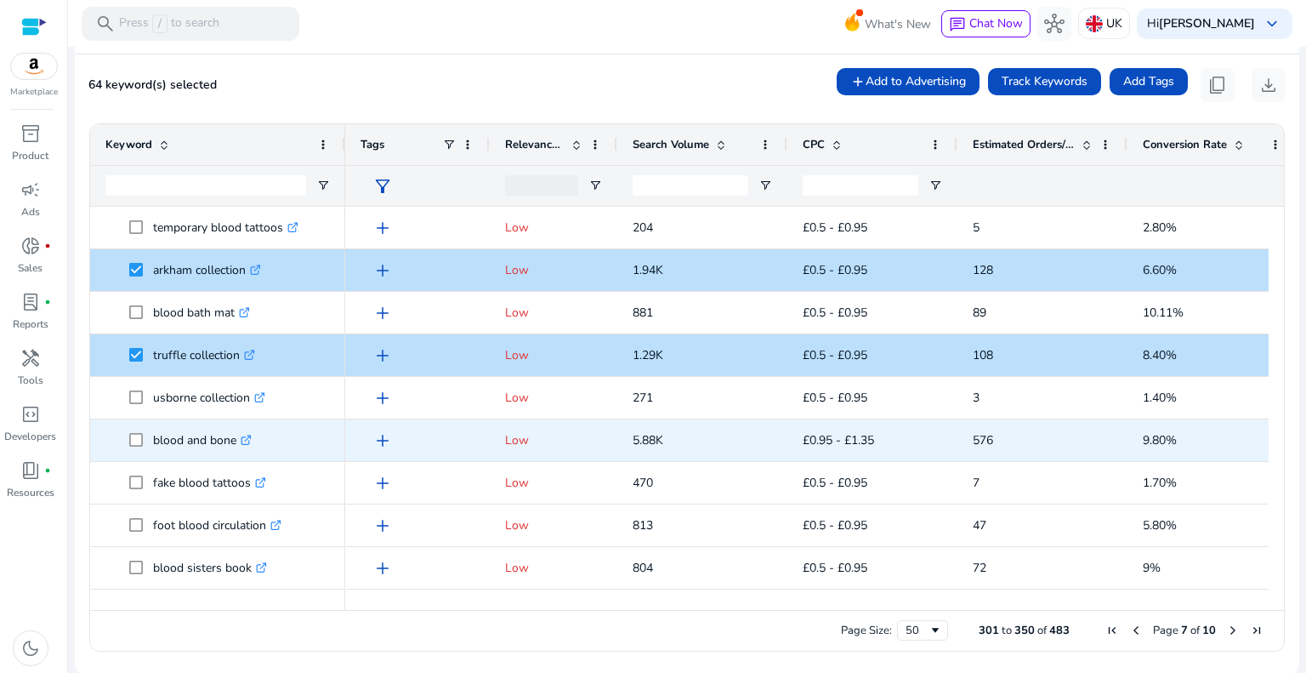
click at [137, 446] on span at bounding box center [141, 440] width 24 height 35
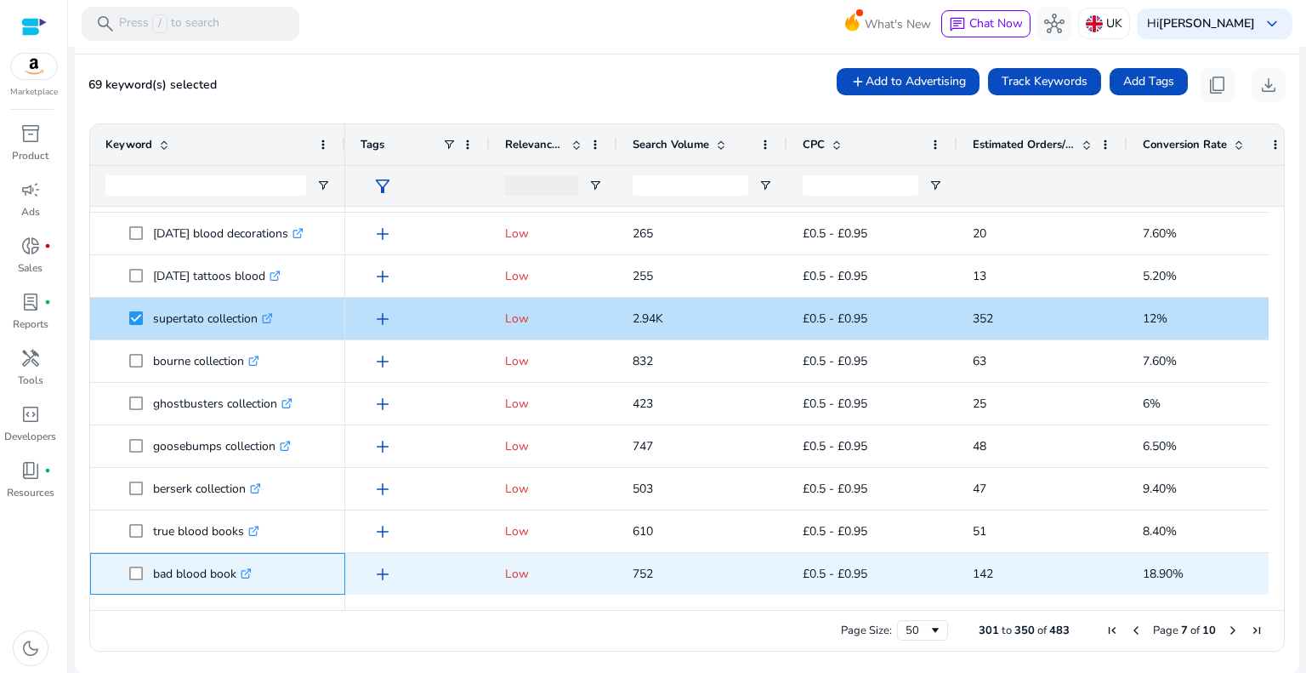
click at [135, 580] on span at bounding box center [141, 573] width 24 height 35
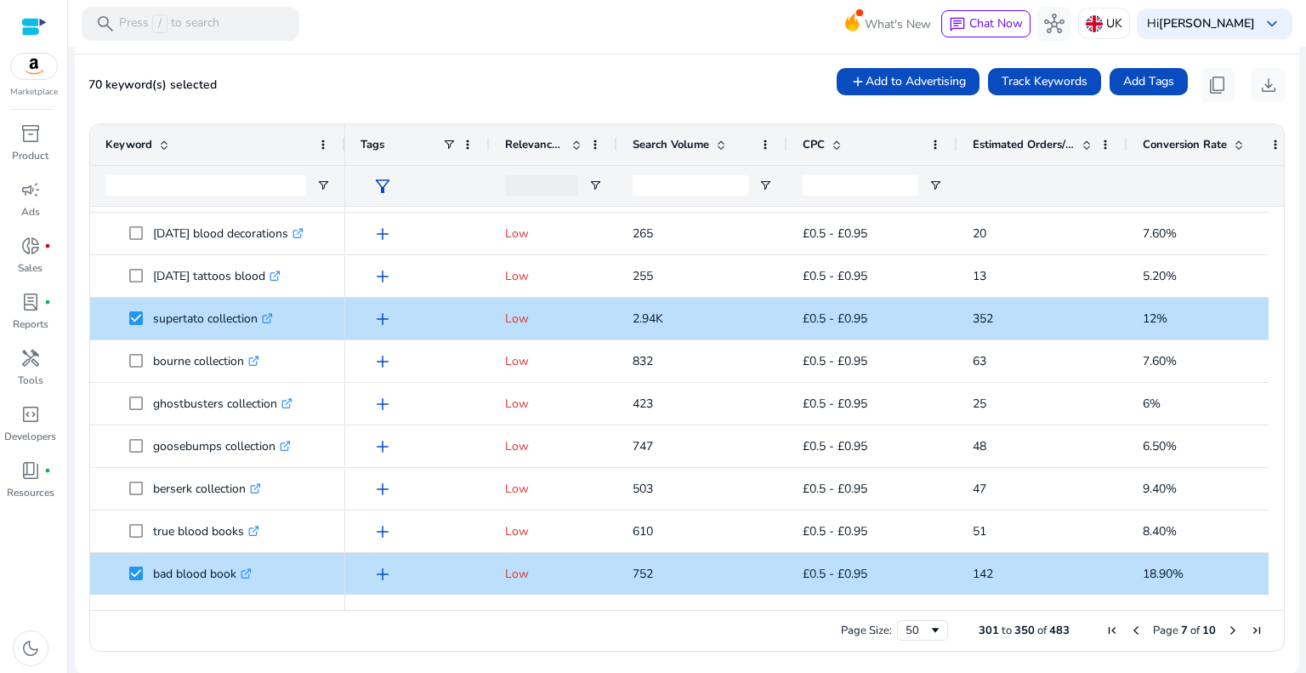
click at [1226, 631] on span "Next Page" at bounding box center [1233, 630] width 14 height 14
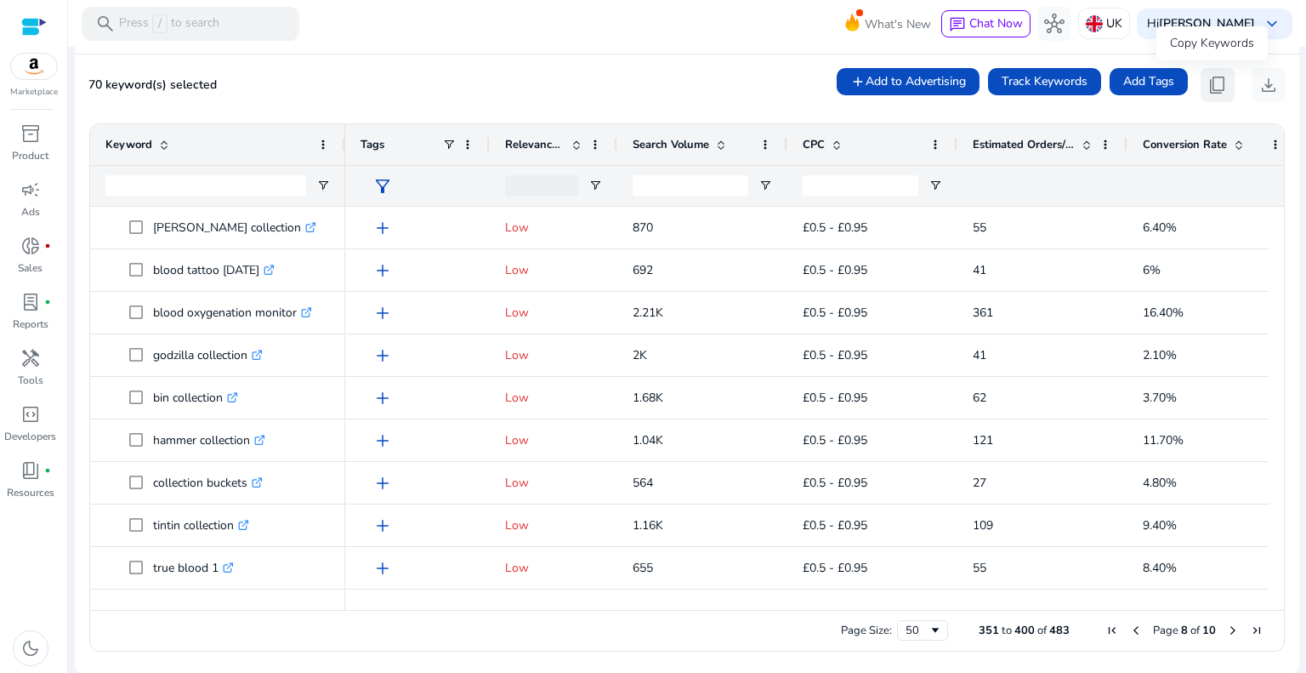
click at [1208, 87] on span "content_copy" at bounding box center [1218, 85] width 20 height 20
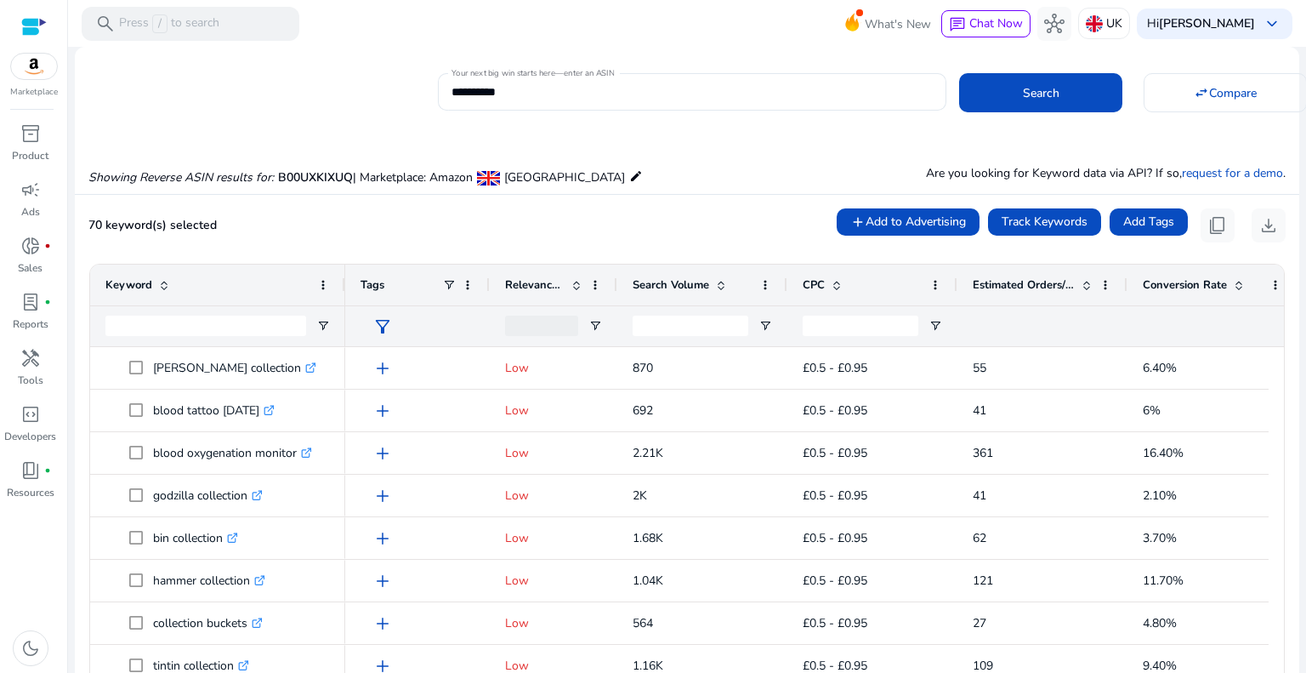
scroll to position [140, 0]
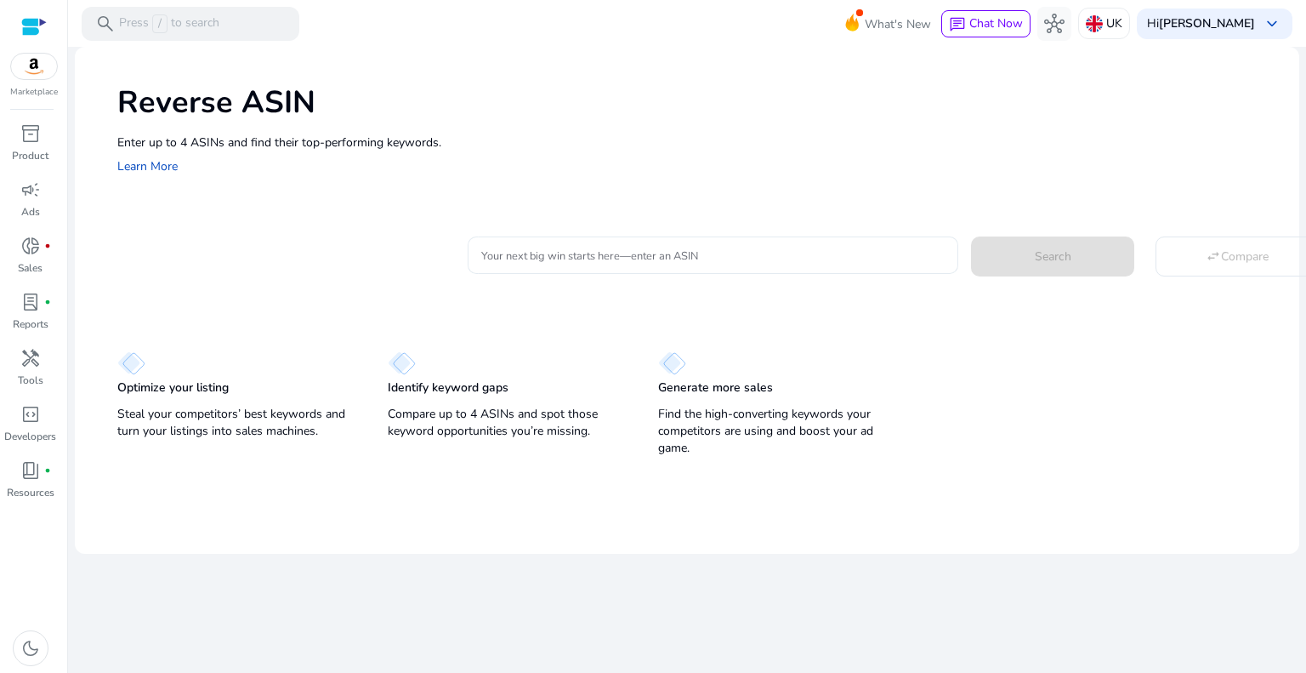
click at [657, 249] on input "Your next big win starts here—enter an ASIN" at bounding box center [712, 255] width 463 height 19
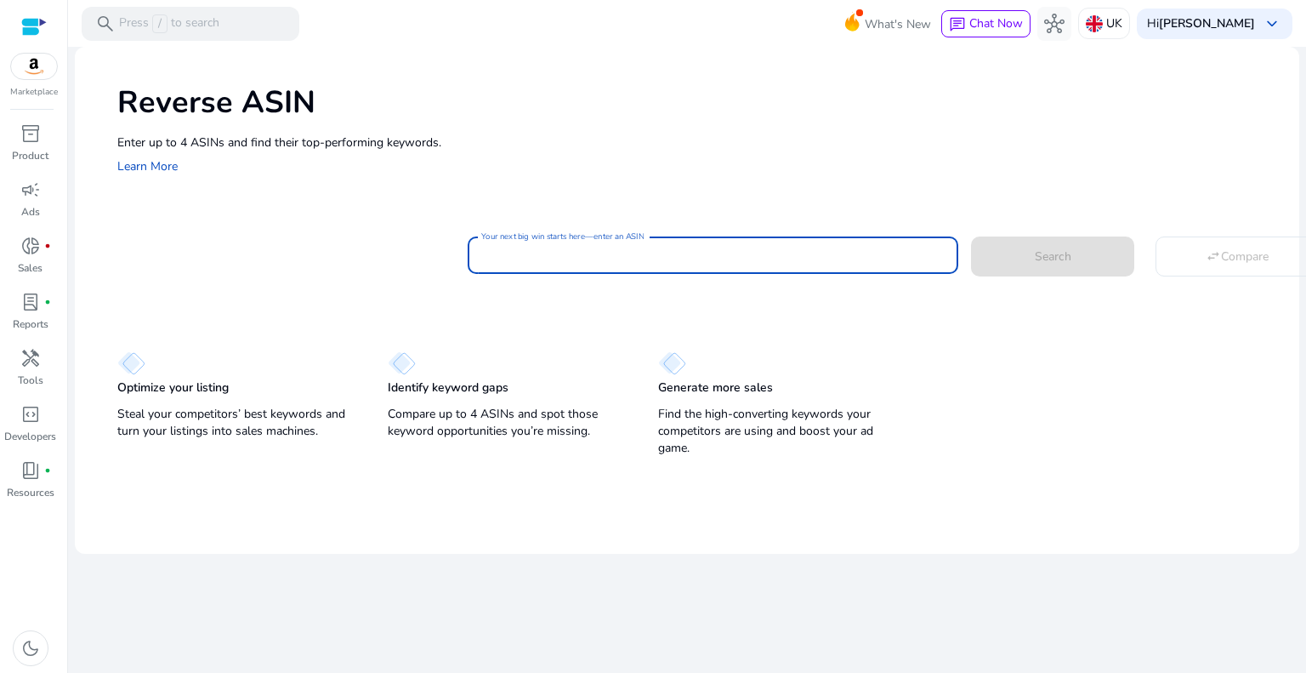
paste input "**********"
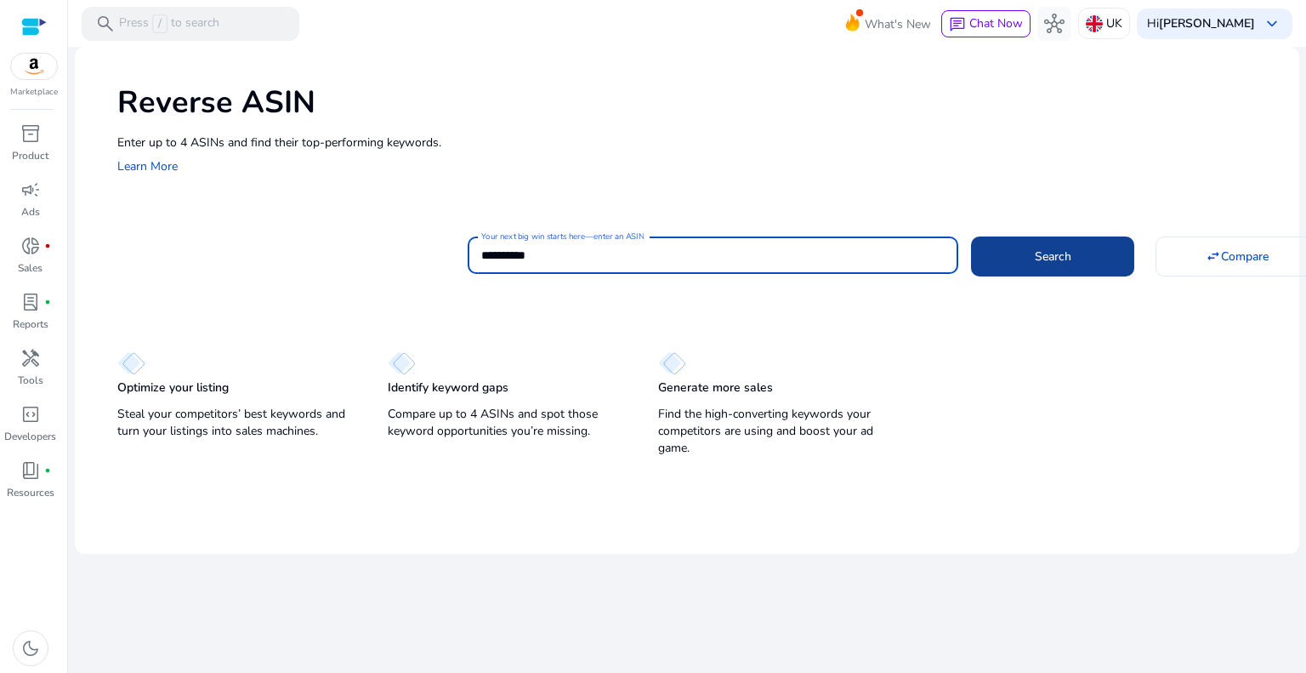
type input "**********"
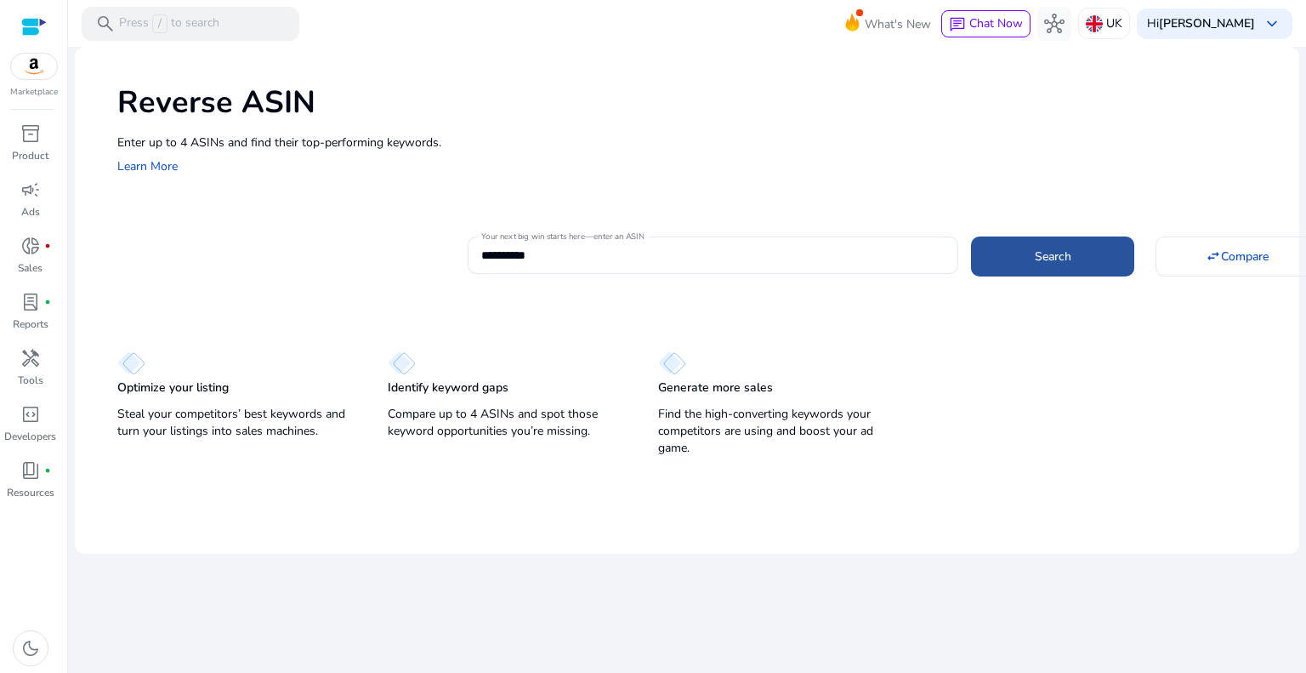
click at [1095, 252] on span at bounding box center [1052, 256] width 163 height 41
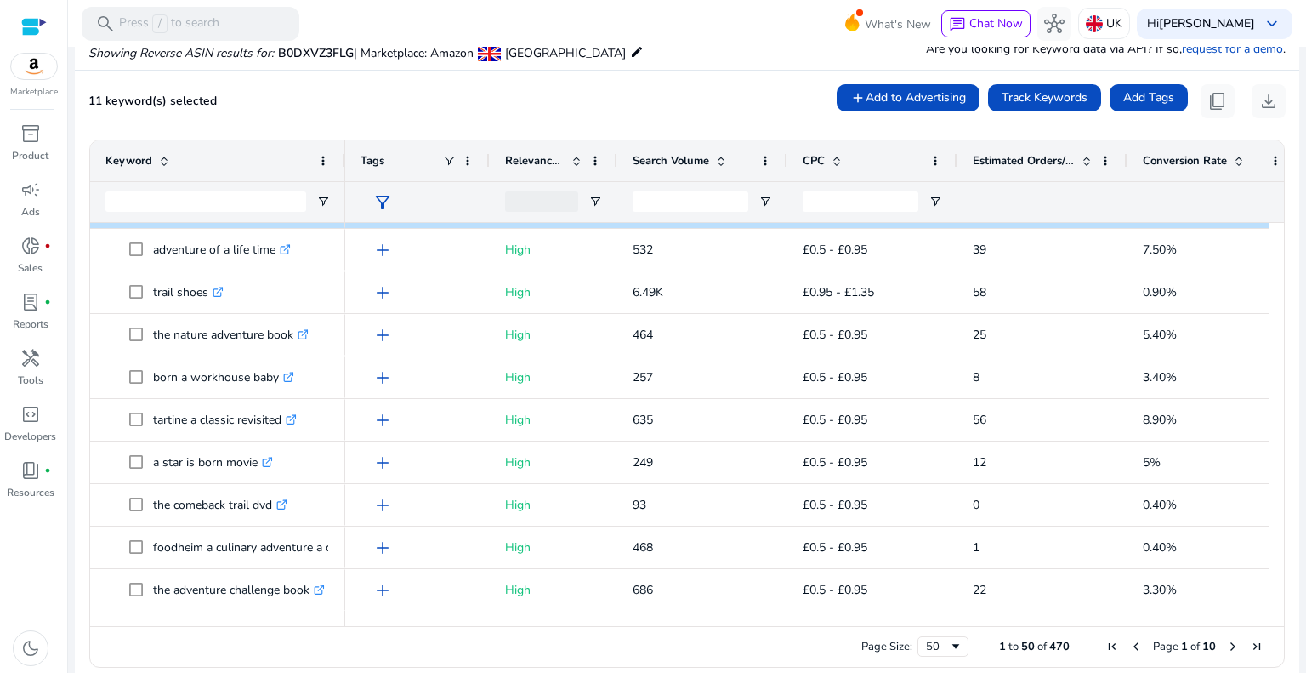
click at [1226, 642] on span "Next Page" at bounding box center [1233, 647] width 14 height 14
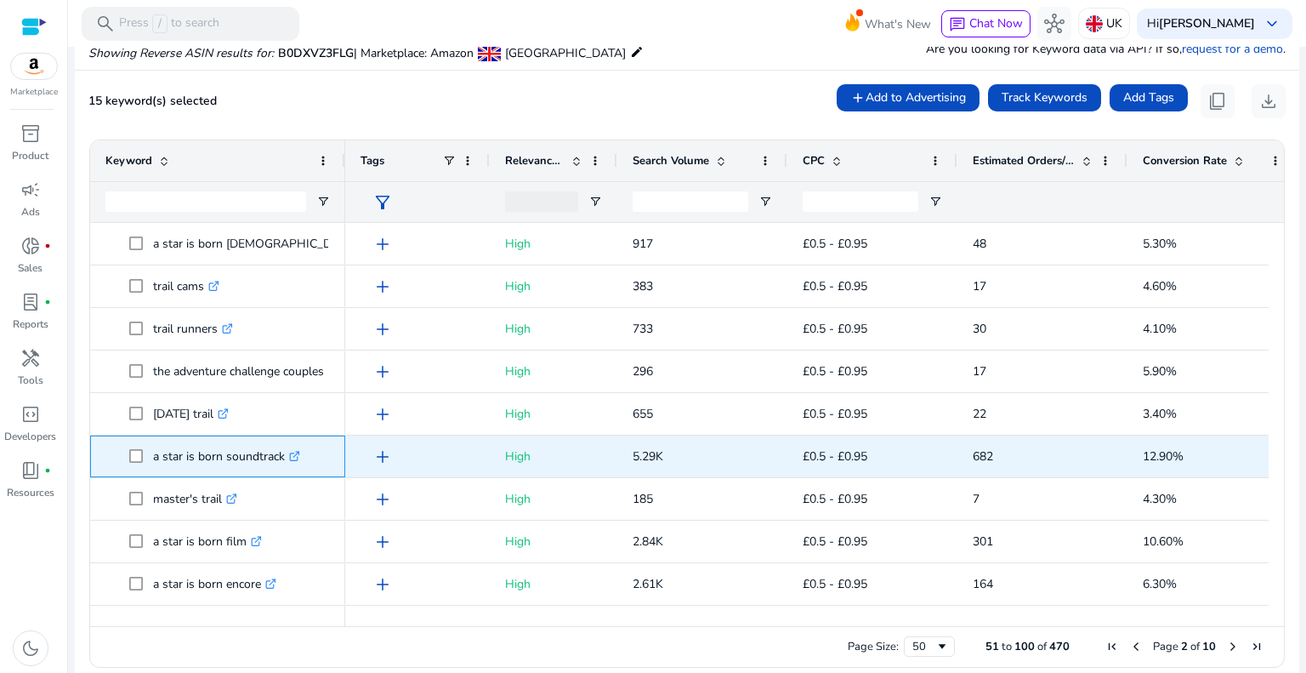
click at [129, 447] on span at bounding box center [141, 456] width 24 height 35
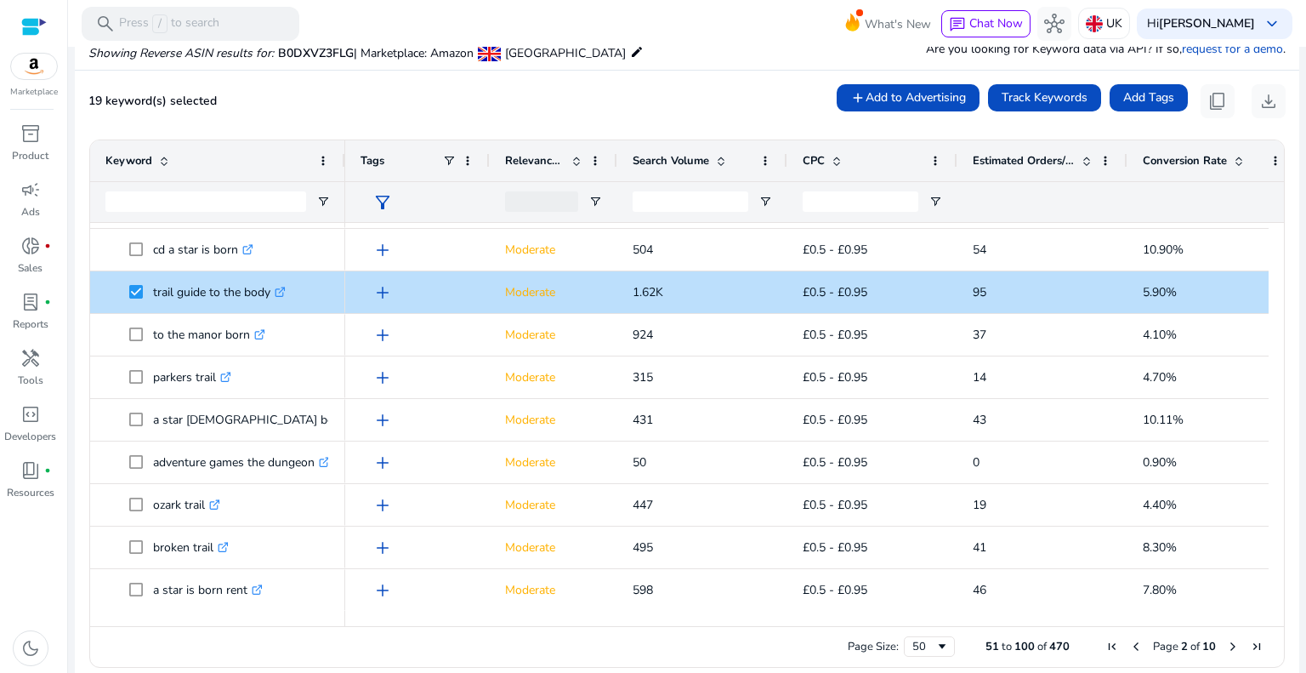
click at [1227, 647] on span "Next Page" at bounding box center [1233, 647] width 14 height 14
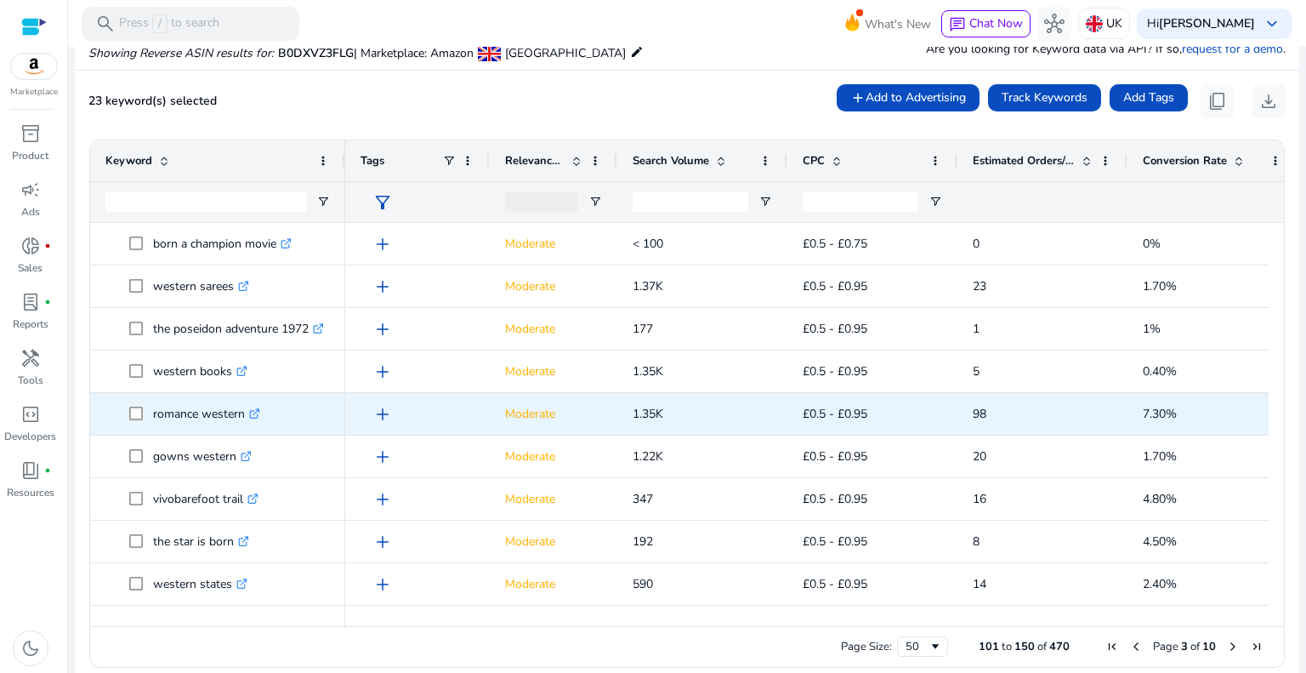
click at [145, 414] on span at bounding box center [141, 413] width 24 height 35
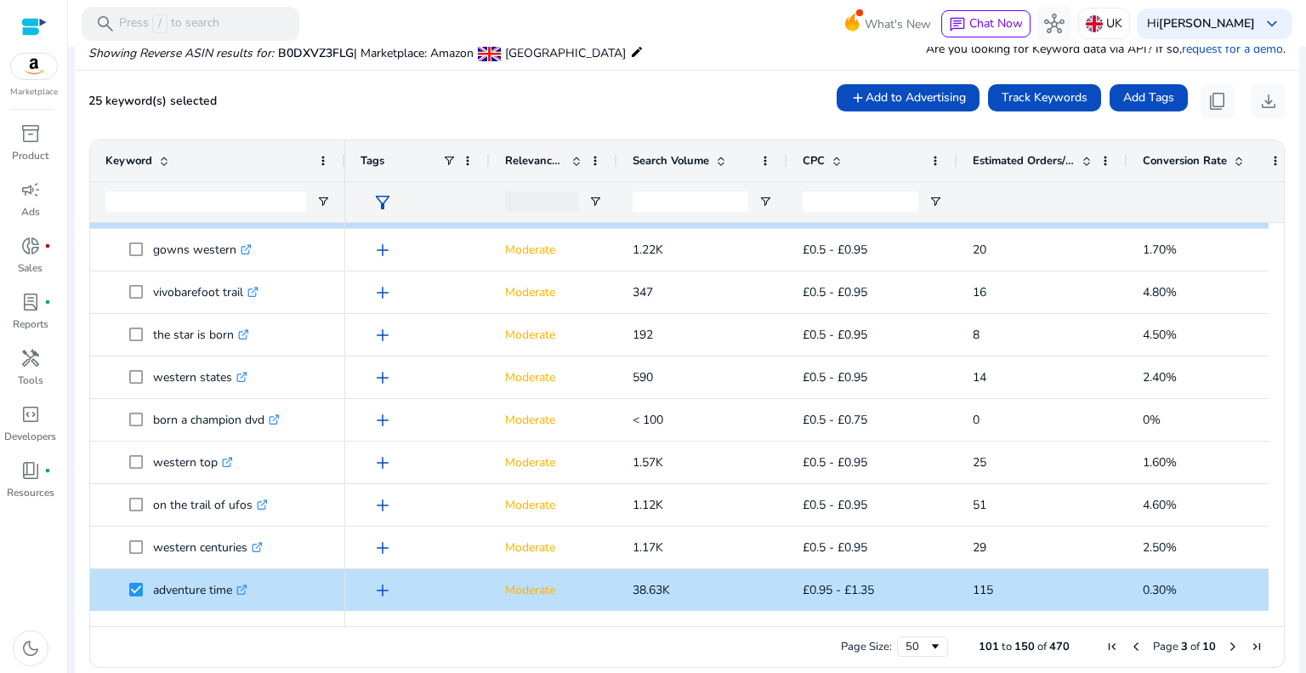
click at [1232, 645] on span "Next Page" at bounding box center [1233, 647] width 14 height 14
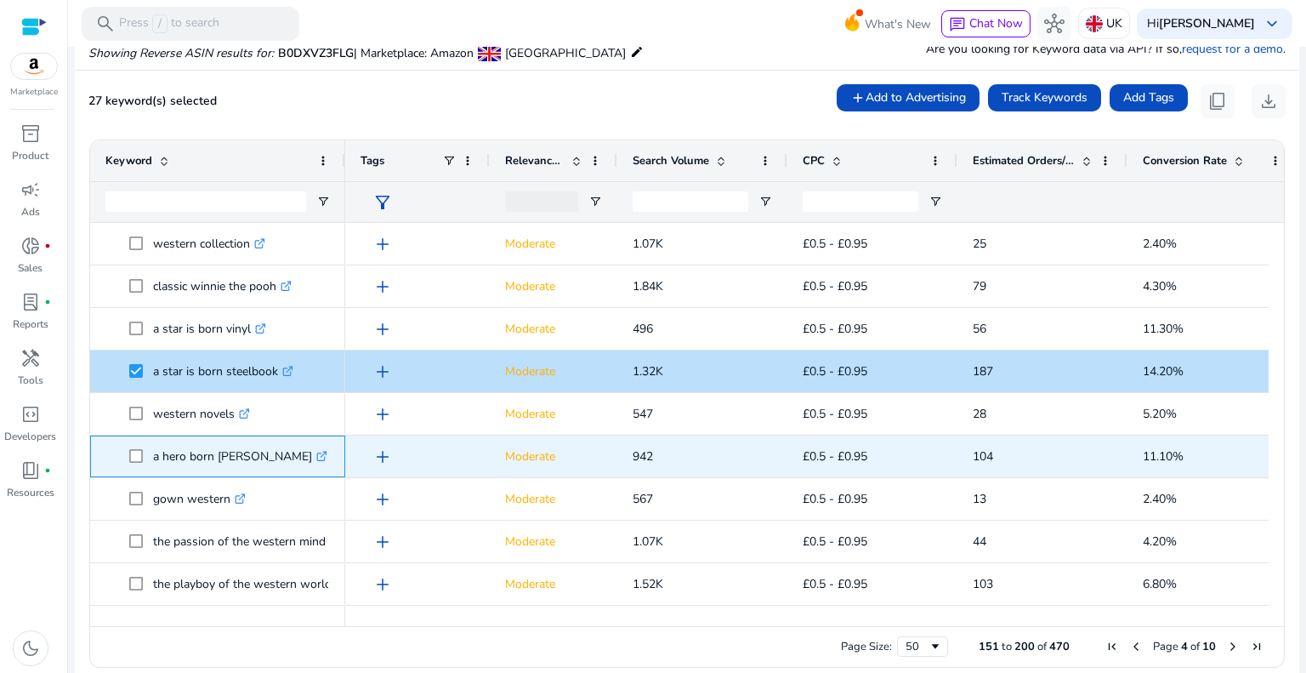
click at [124, 452] on span "a hero born jin yong .st0{fill:#2c8af8}" at bounding box center [217, 456] width 225 height 35
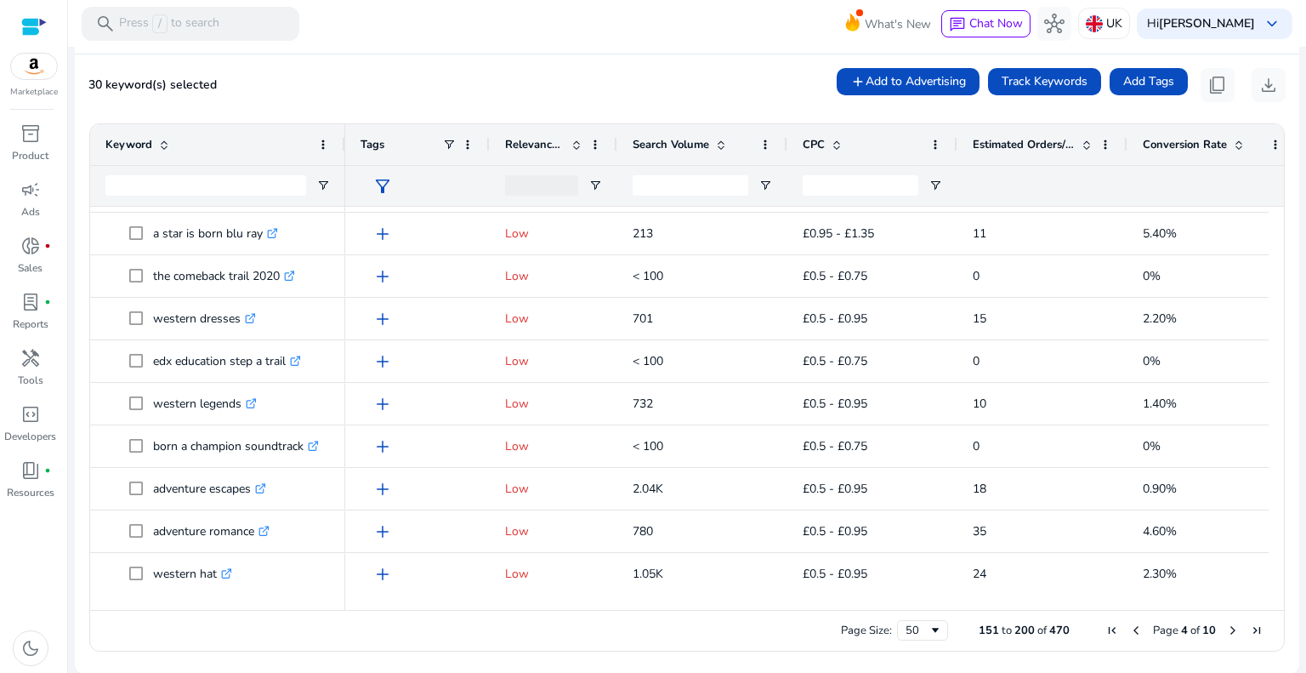
click at [1226, 628] on span "Next Page" at bounding box center [1233, 630] width 14 height 14
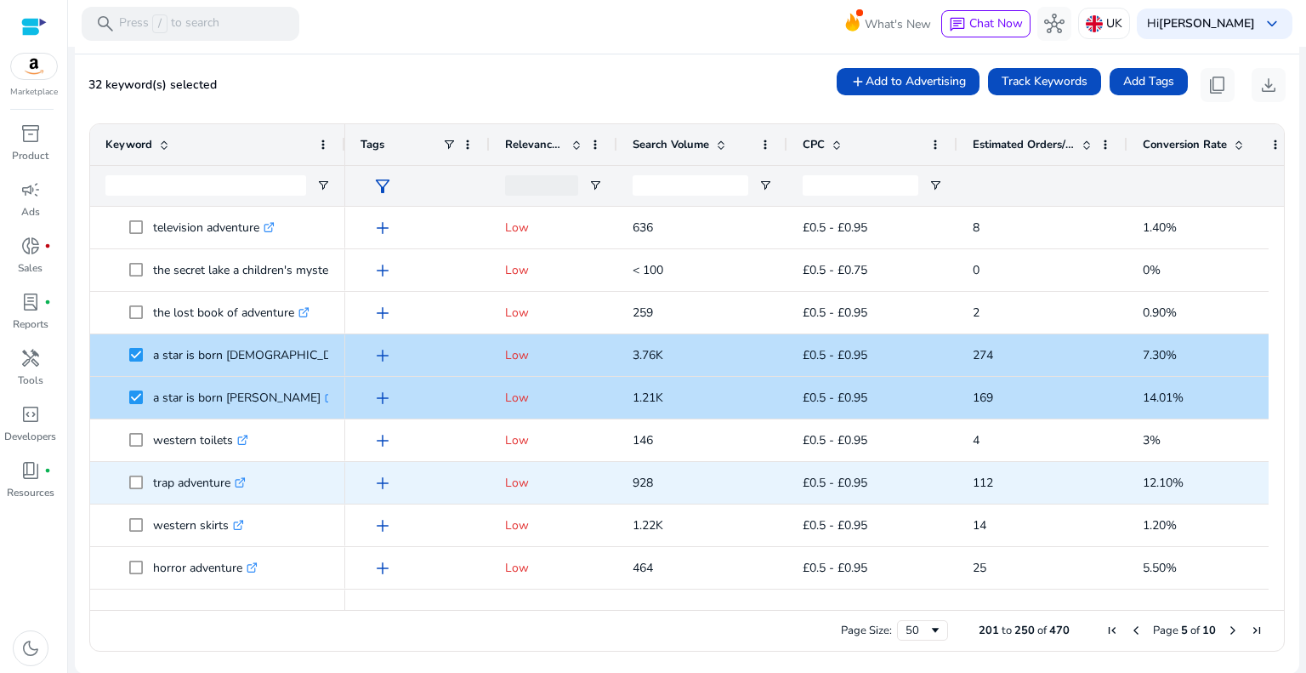
click at [134, 474] on span at bounding box center [141, 482] width 24 height 35
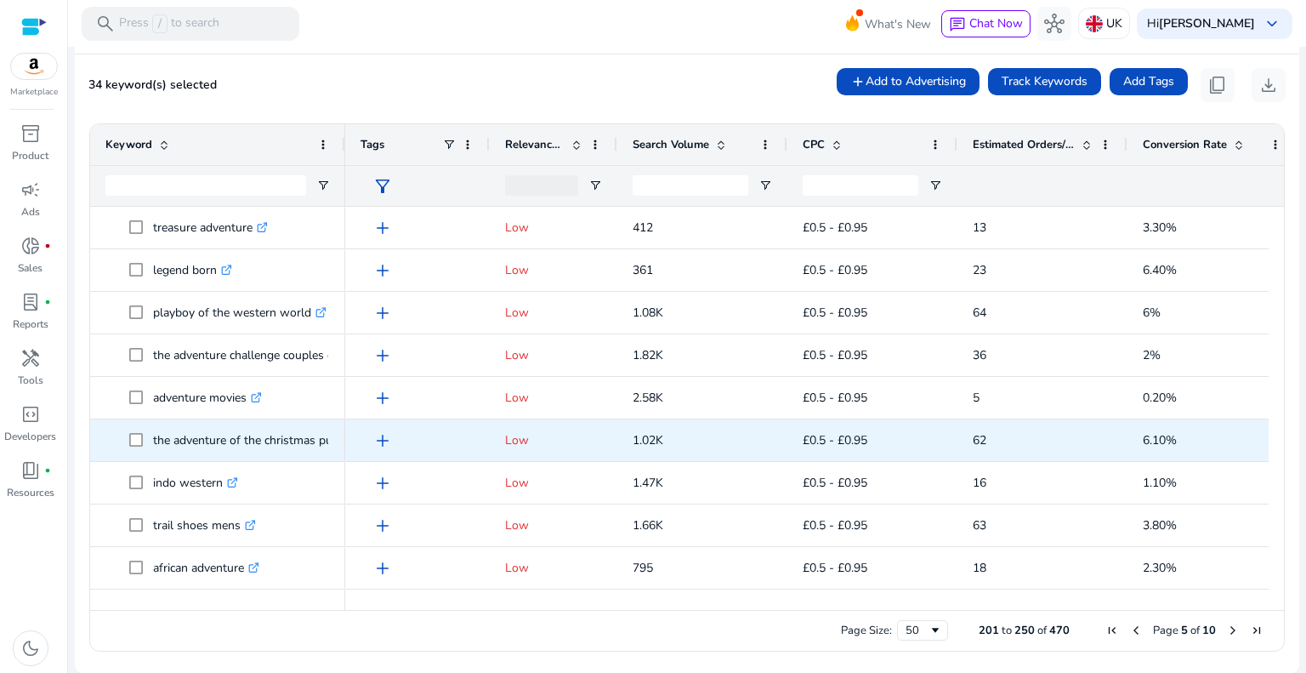
click at [126, 444] on span "the adventure of the christmas pudding .st0{fill:#2c8af8}" at bounding box center [217, 440] width 225 height 35
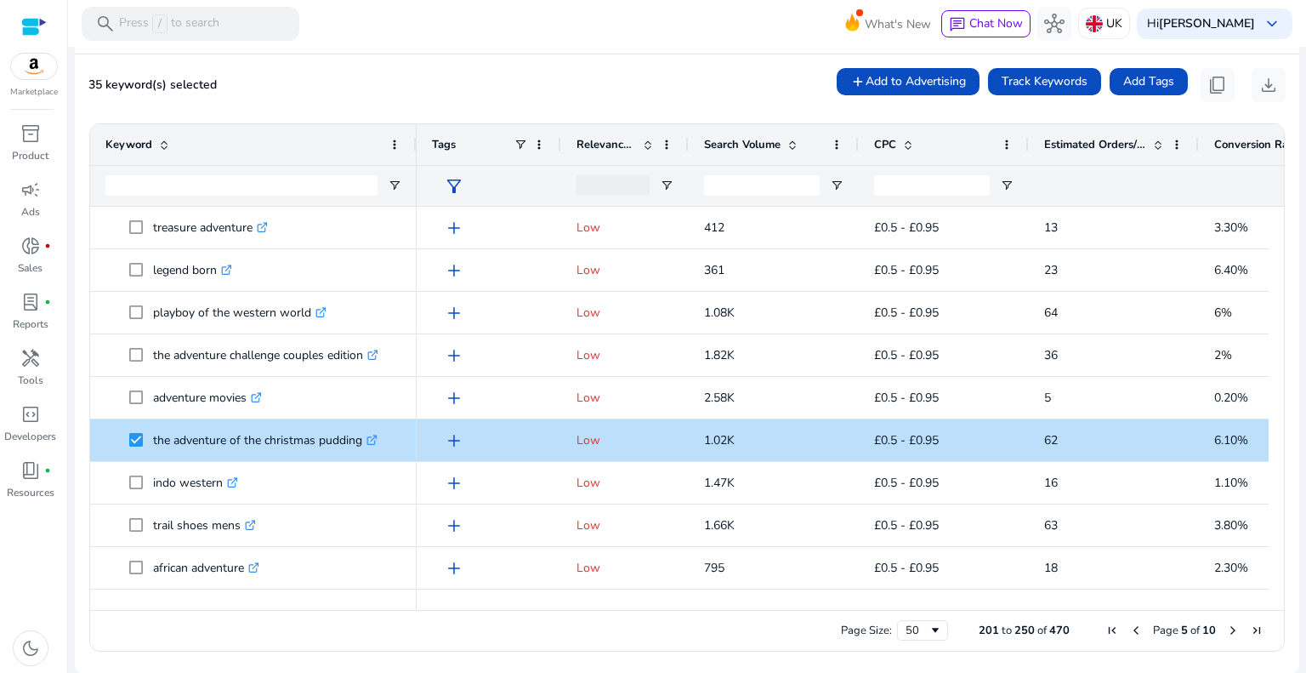
drag, startPoint x: 344, startPoint y: 147, endPoint x: 414, endPoint y: 156, distance: 71.2
click at [415, 156] on div at bounding box center [415, 144] width 7 height 41
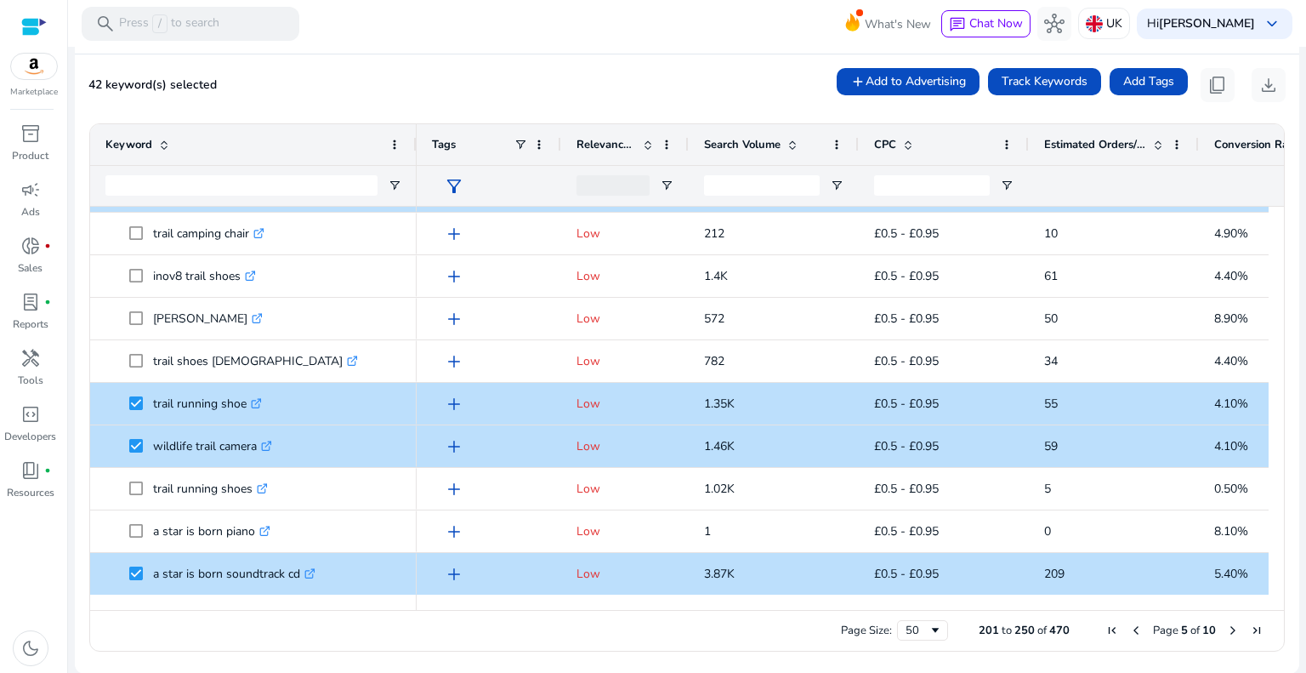
click at [1226, 628] on span "Next Page" at bounding box center [1233, 630] width 14 height 14
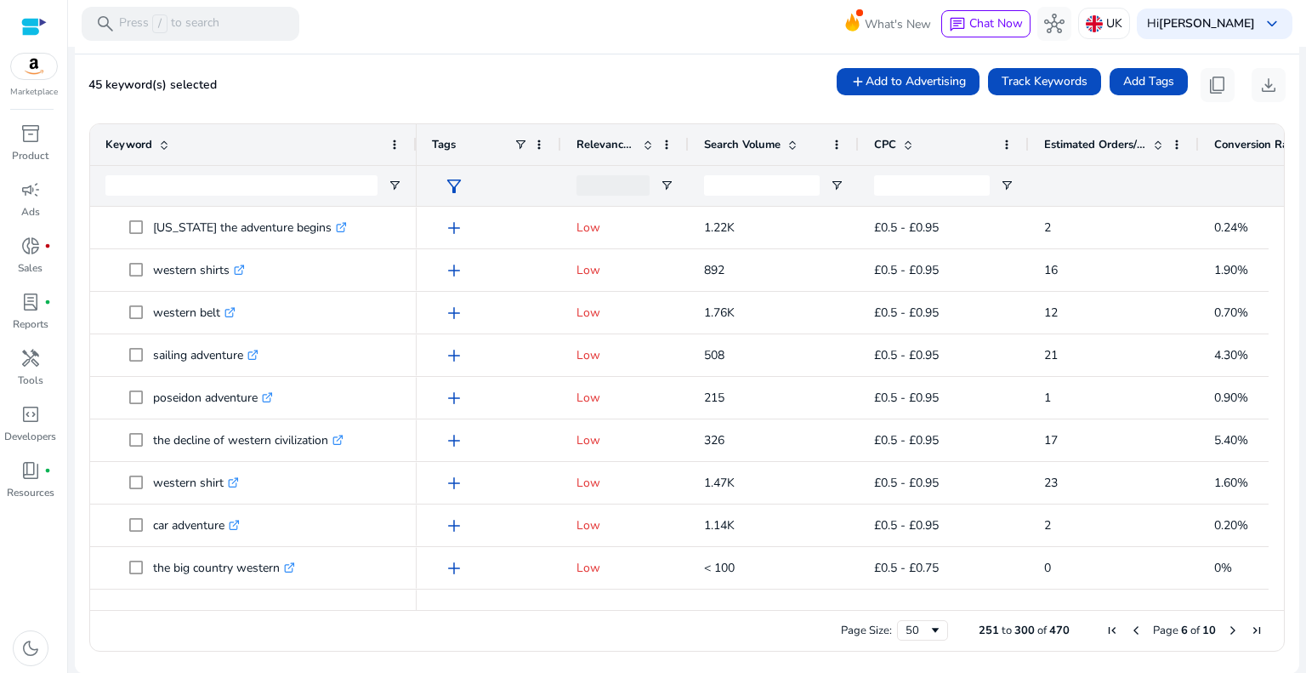
click at [1226, 628] on span "Next Page" at bounding box center [1233, 630] width 14 height 14
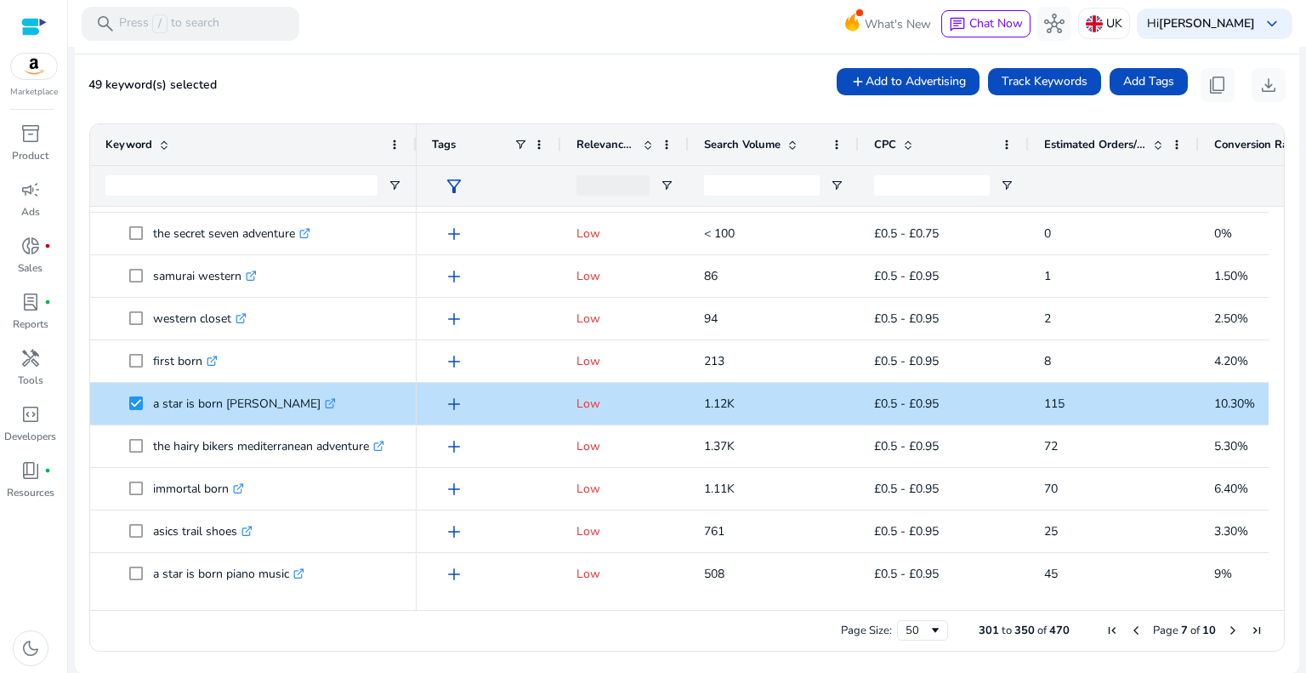
click at [1231, 629] on span "Next Page" at bounding box center [1233, 630] width 14 height 14
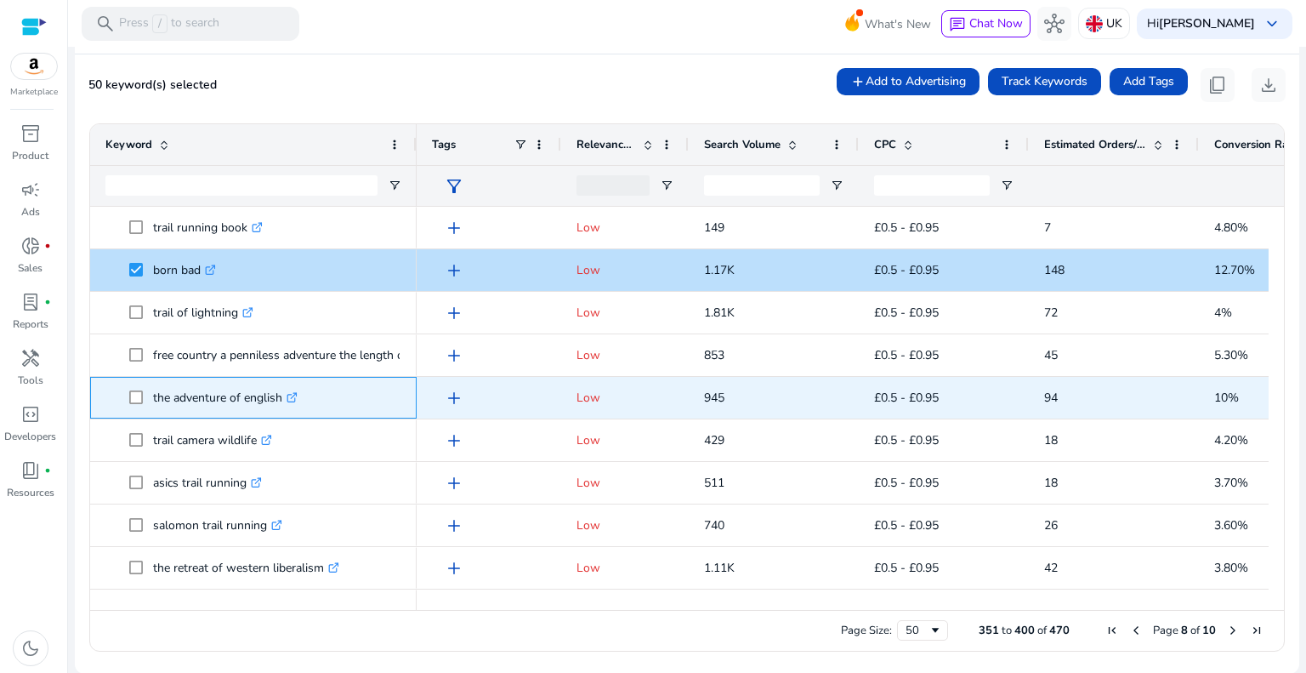
click at [137, 387] on span at bounding box center [141, 397] width 24 height 35
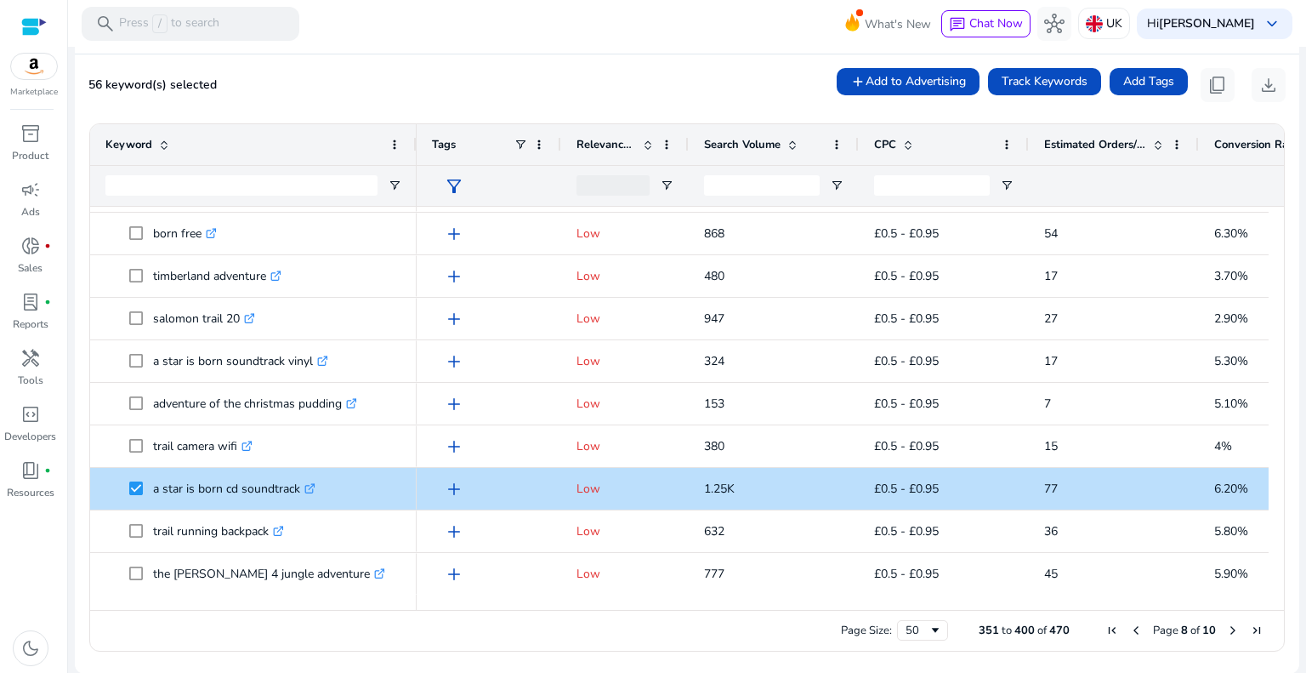
click at [1227, 633] on span "Next Page" at bounding box center [1233, 630] width 14 height 14
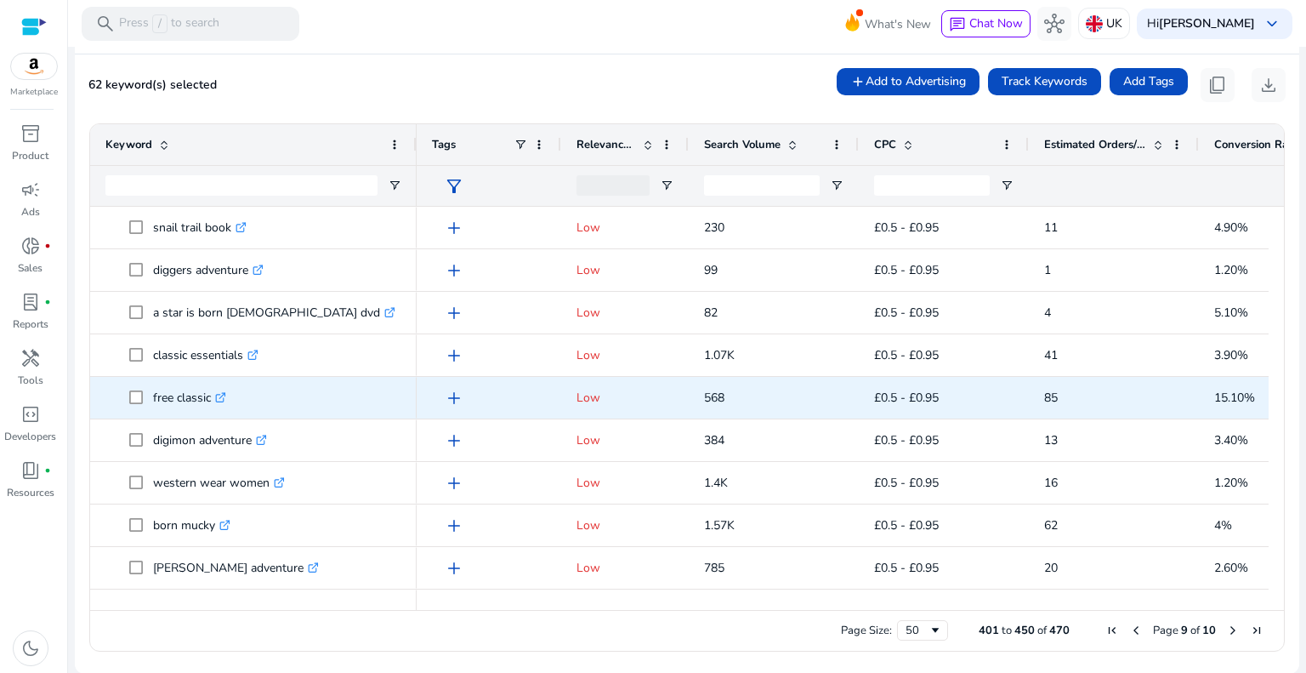
click at [139, 404] on span at bounding box center [141, 397] width 24 height 35
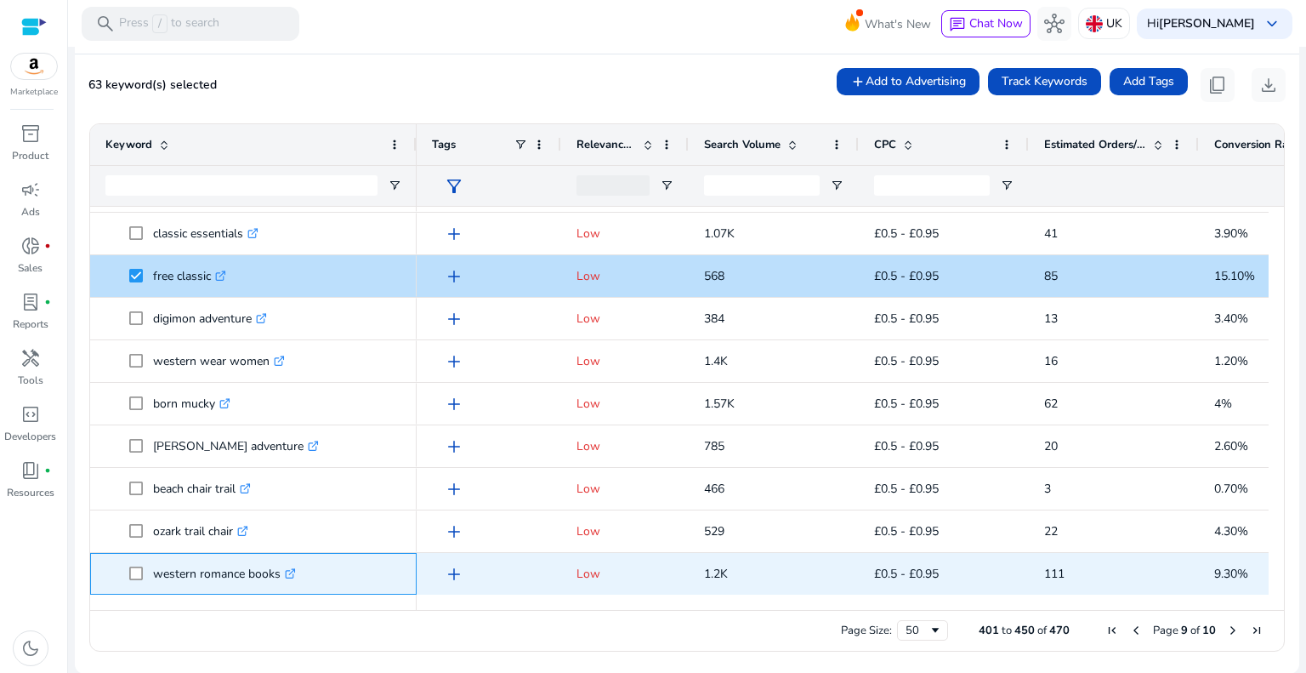
click at [126, 566] on span "western romance books .st0{fill:#2c8af8}" at bounding box center [253, 573] width 296 height 35
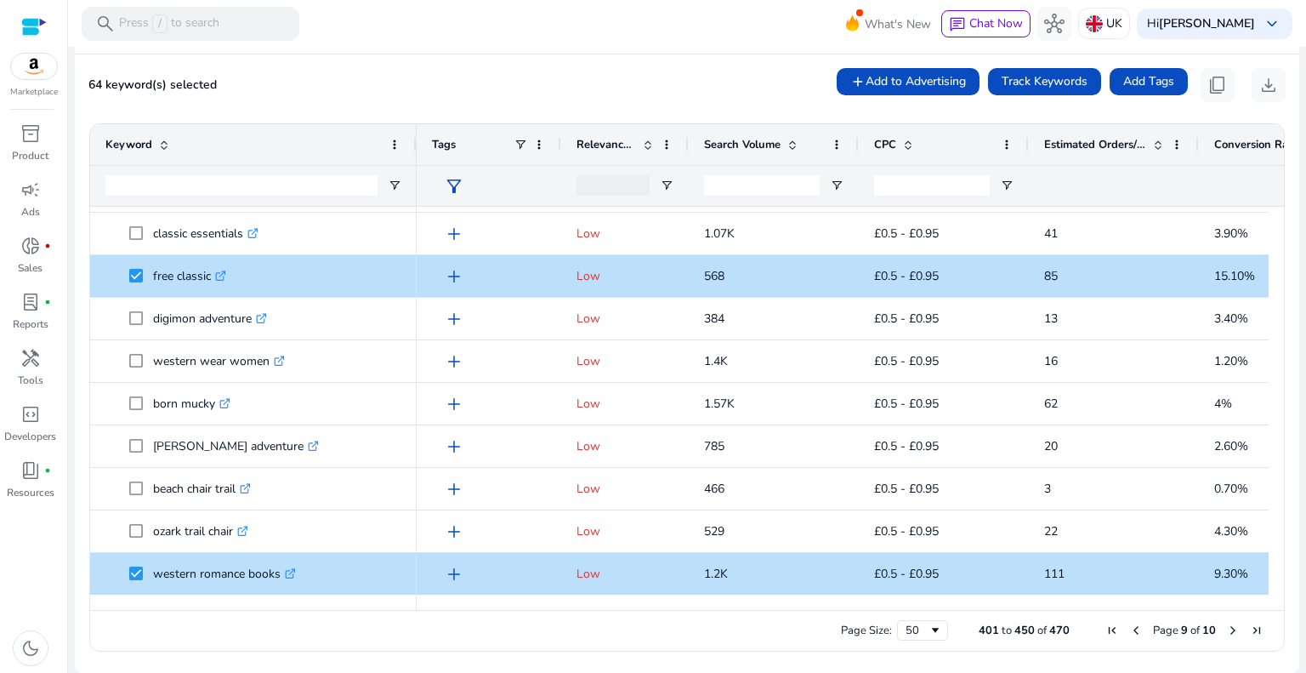
click at [1226, 626] on span "Next Page" at bounding box center [1233, 630] width 14 height 14
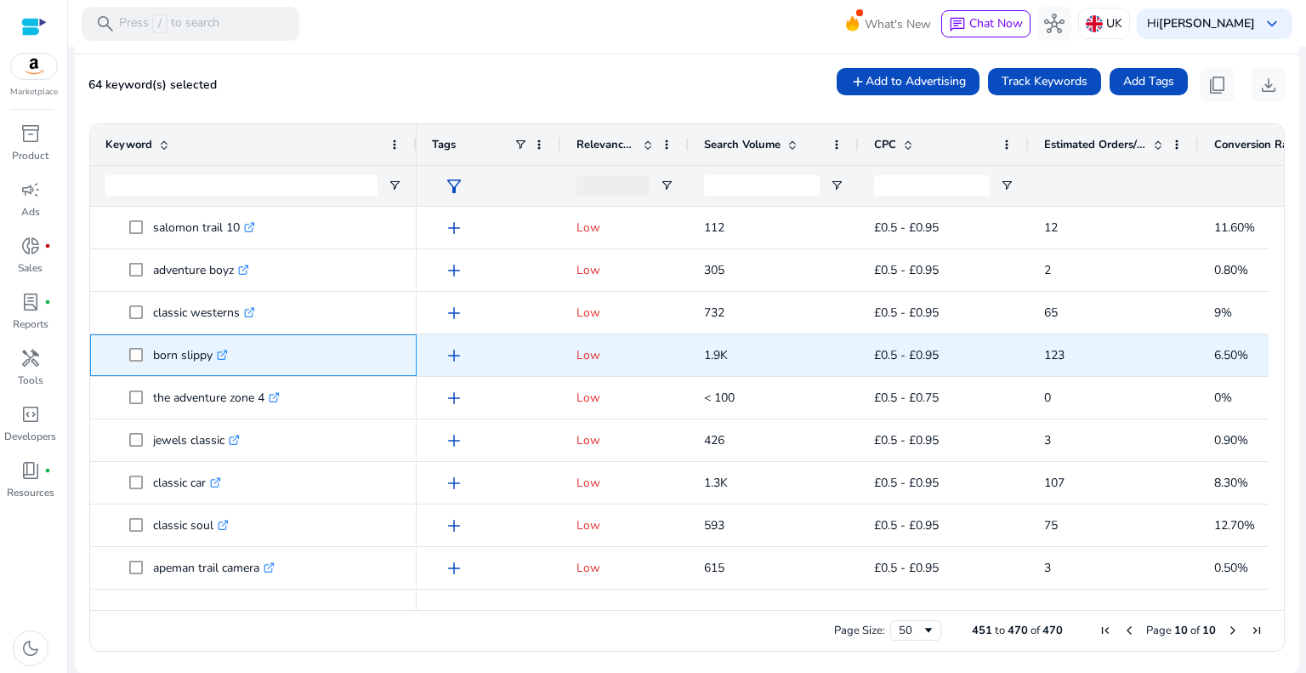
click at [148, 355] on span at bounding box center [141, 355] width 24 height 35
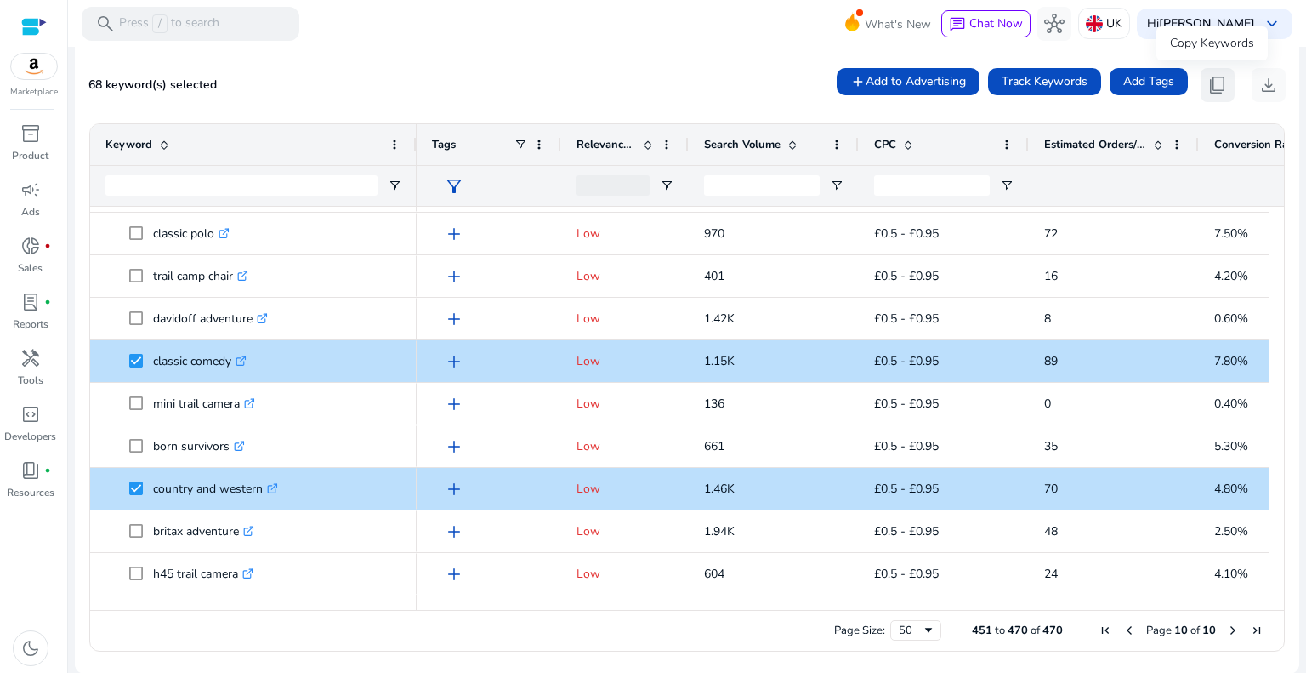
click at [1214, 88] on span "content_copy" at bounding box center [1218, 85] width 20 height 20
